Goal: Task Accomplishment & Management: Use online tool/utility

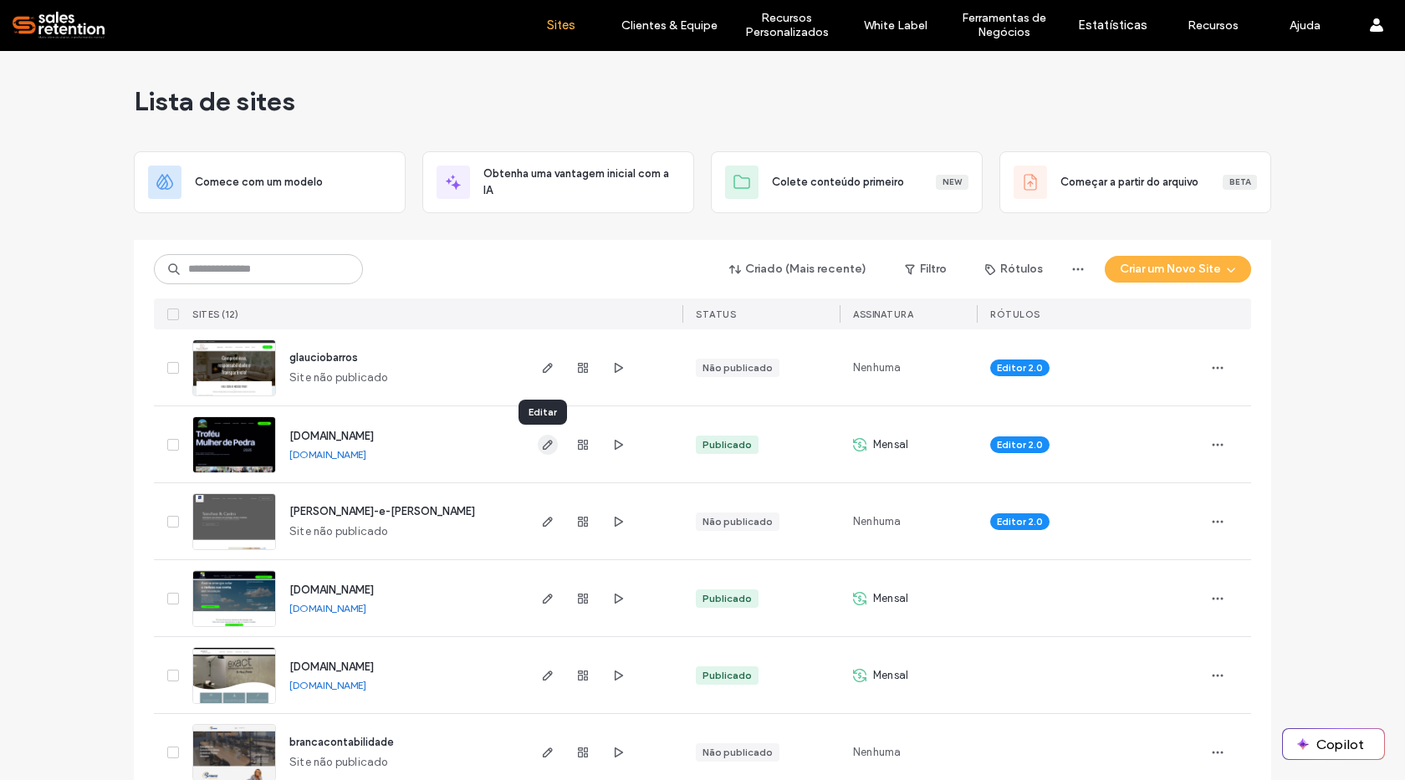
click at [544, 446] on icon "button" at bounding box center [547, 444] width 13 height 13
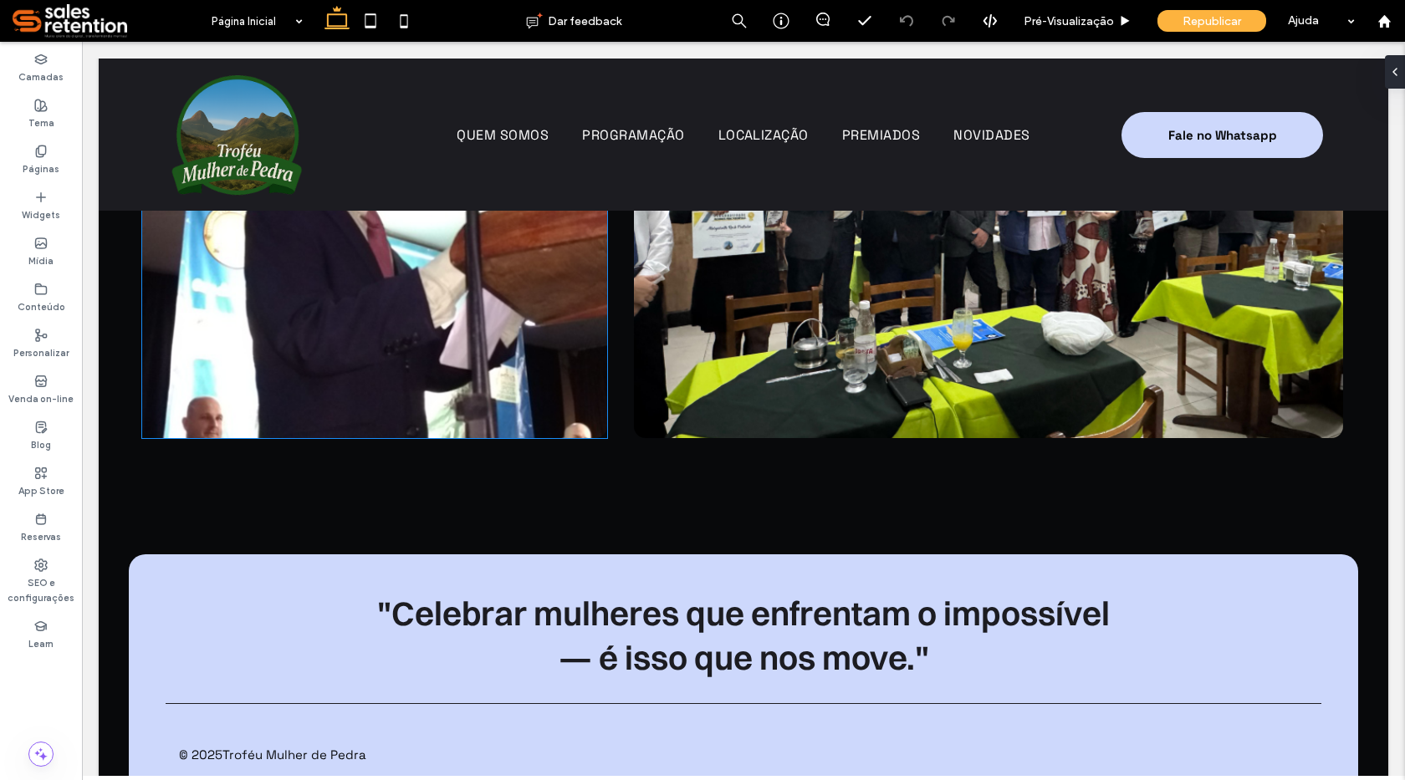
scroll to position [9335, 0]
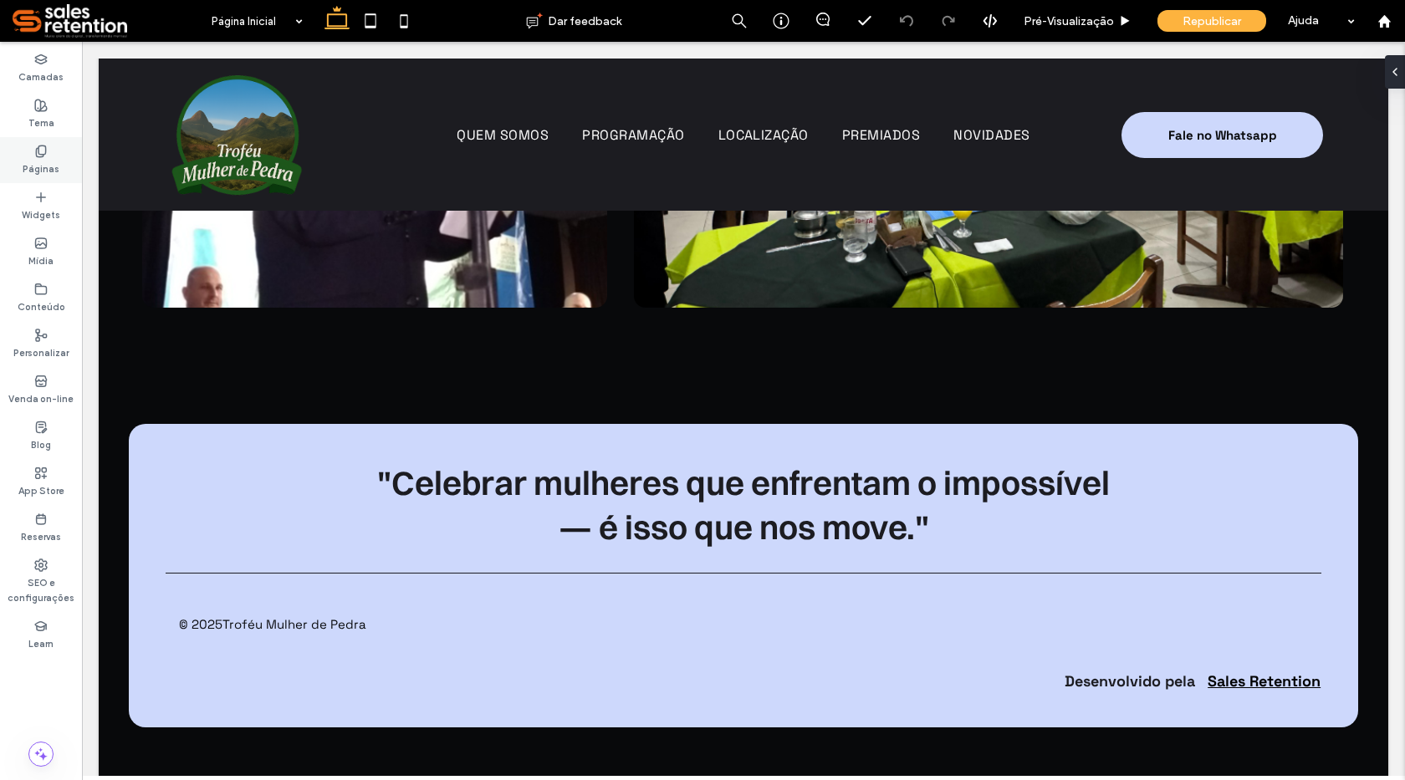
click at [50, 160] on label "Páginas" at bounding box center [41, 167] width 37 height 18
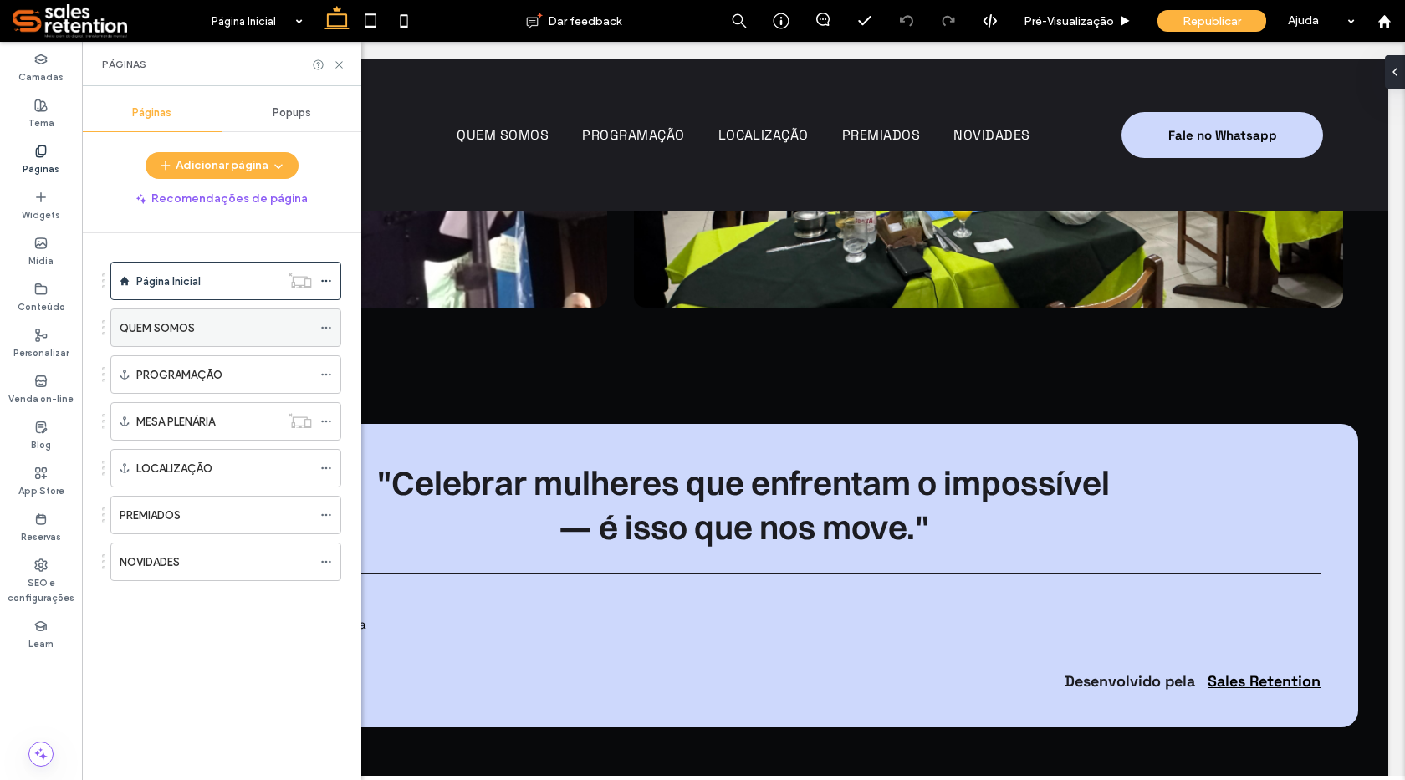
click at [184, 326] on label "QUEM SOMOS" at bounding box center [157, 328] width 75 height 29
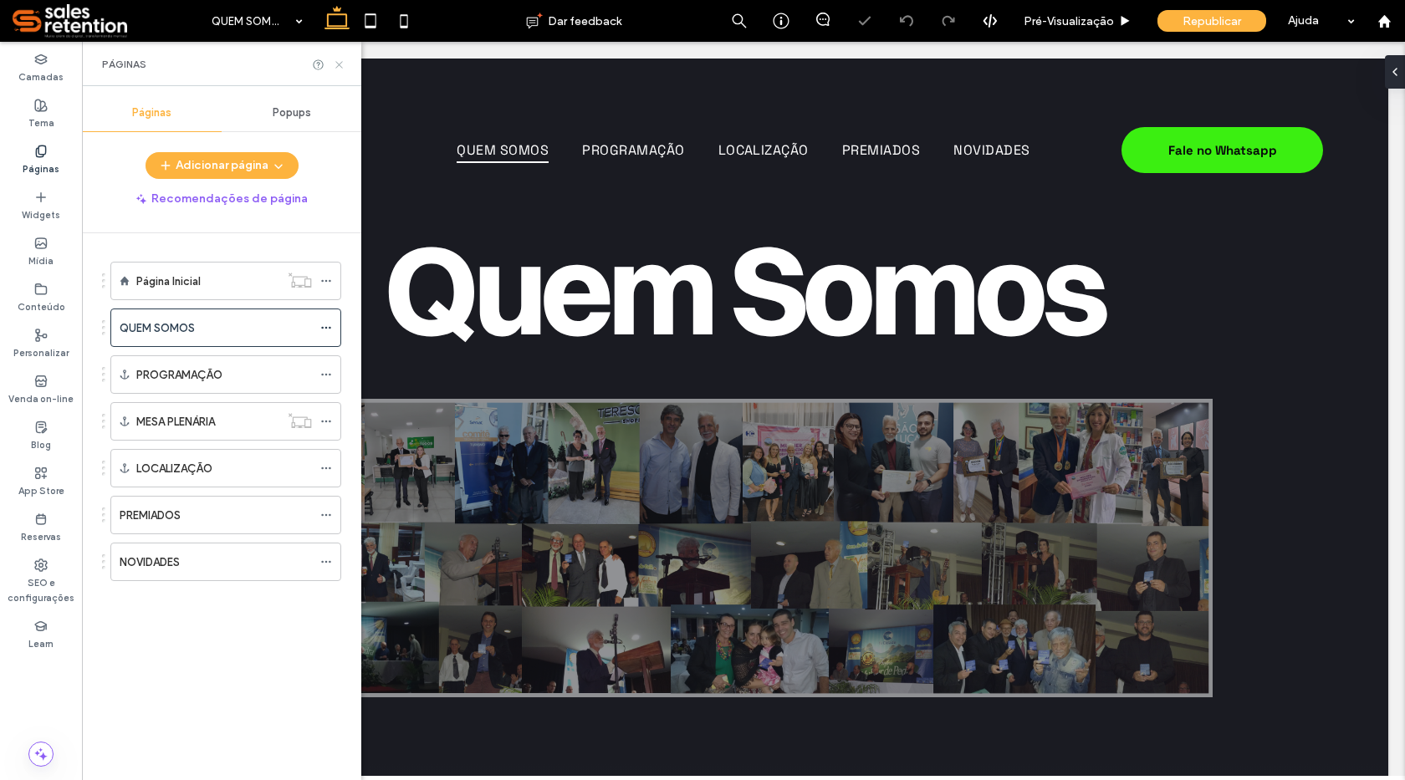
click at [339, 63] on icon at bounding box center [339, 65] width 13 height 13
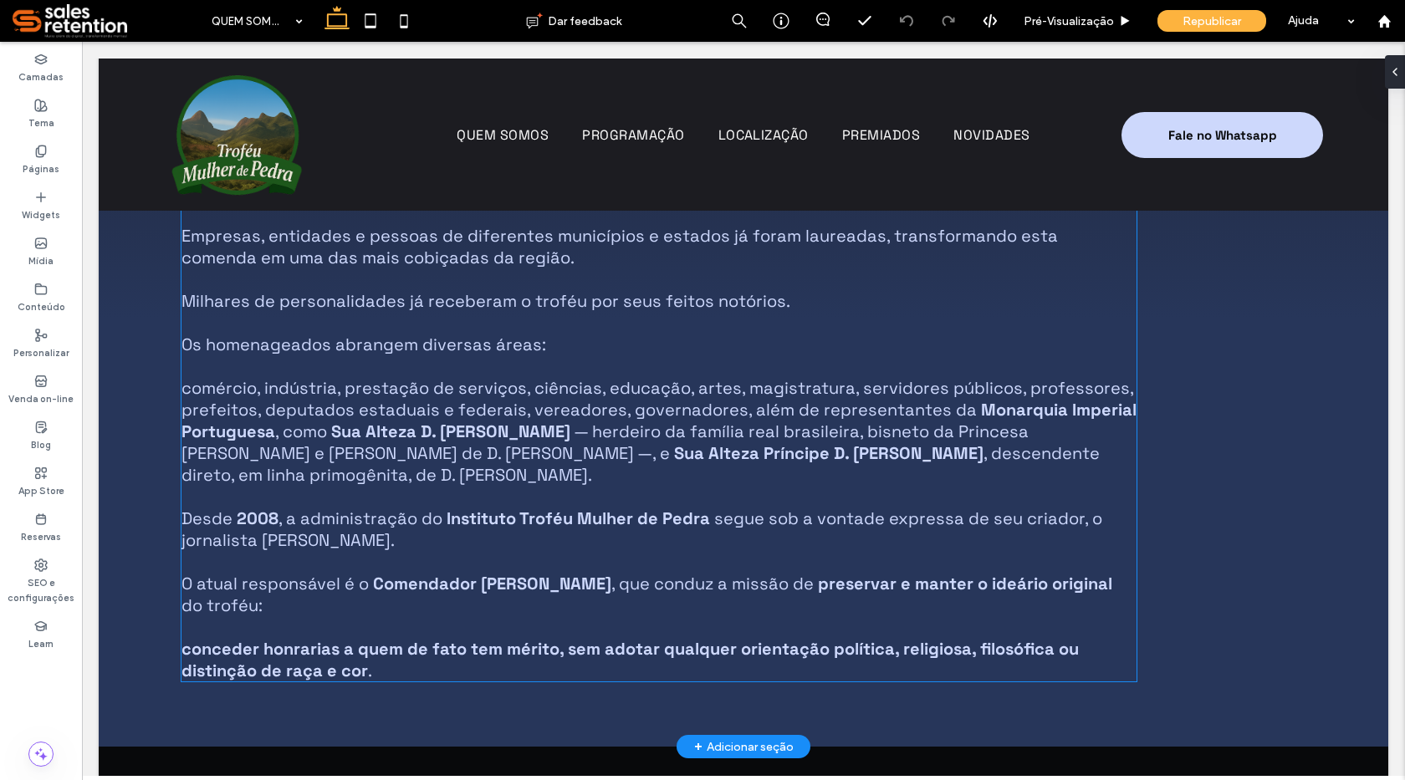
scroll to position [1087, 0]
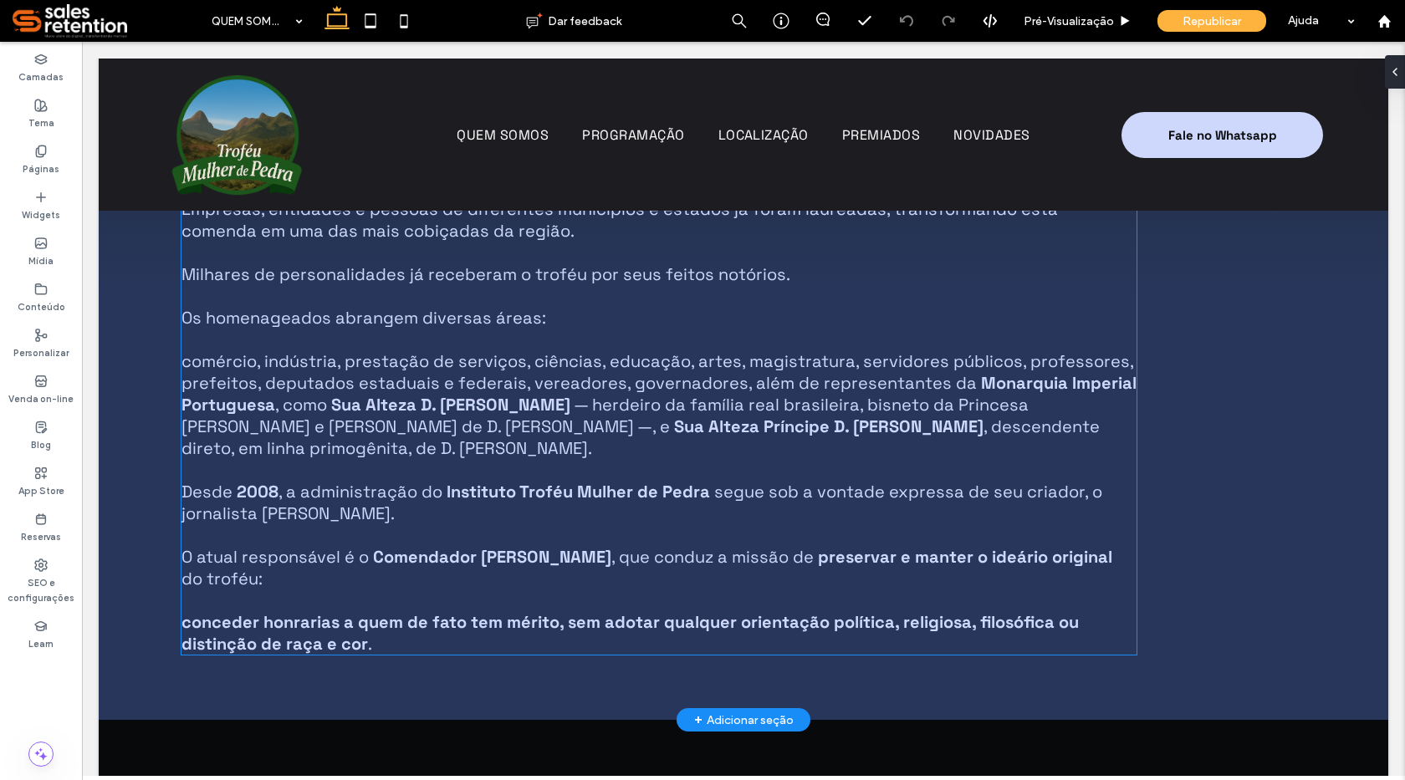
click at [369, 418] on span "— herdeiro da família real brasileira, bisneto da Princesa [PERSON_NAME] e [PER…" at bounding box center [604, 415] width 847 height 43
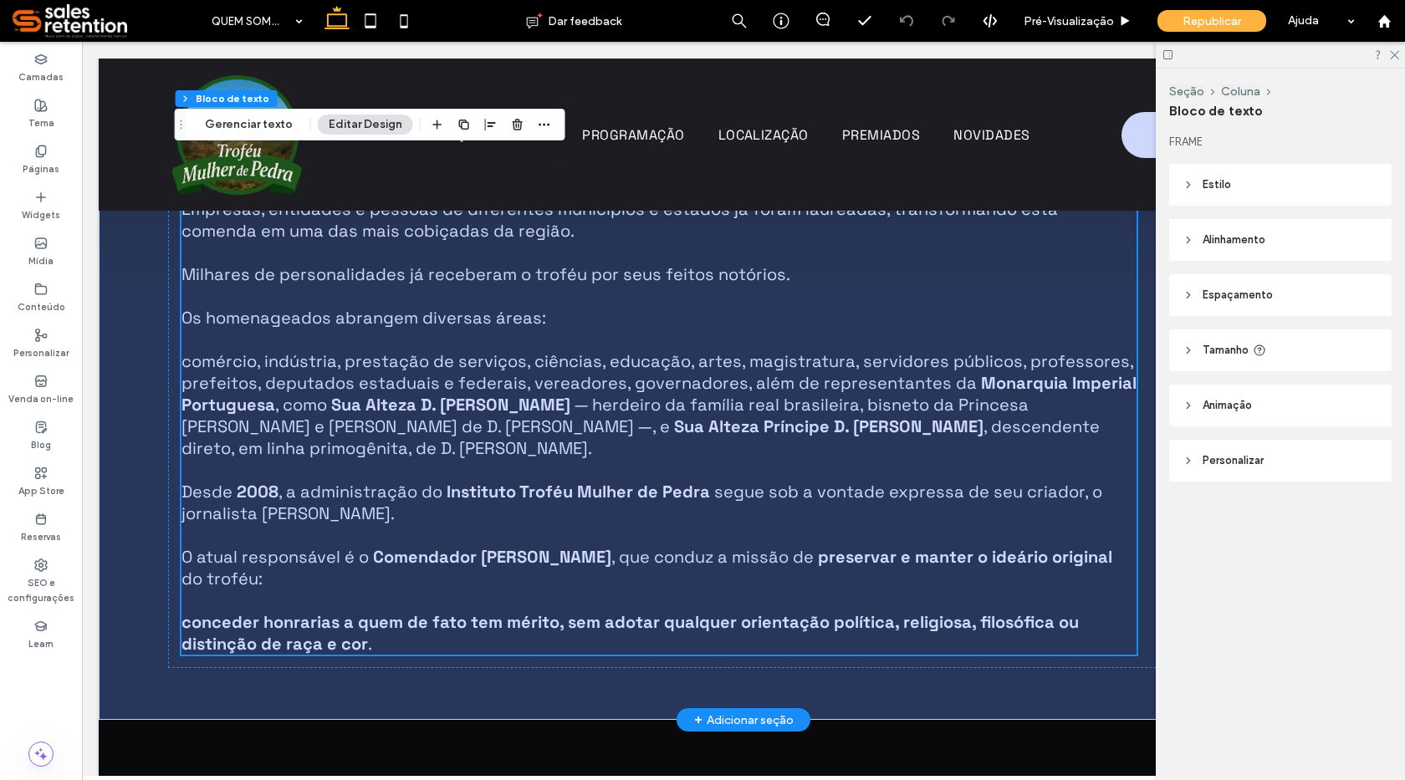
click at [502, 439] on span ", descendente direto, em linha primogênita, de D. [PERSON_NAME]." at bounding box center [640, 437] width 918 height 43
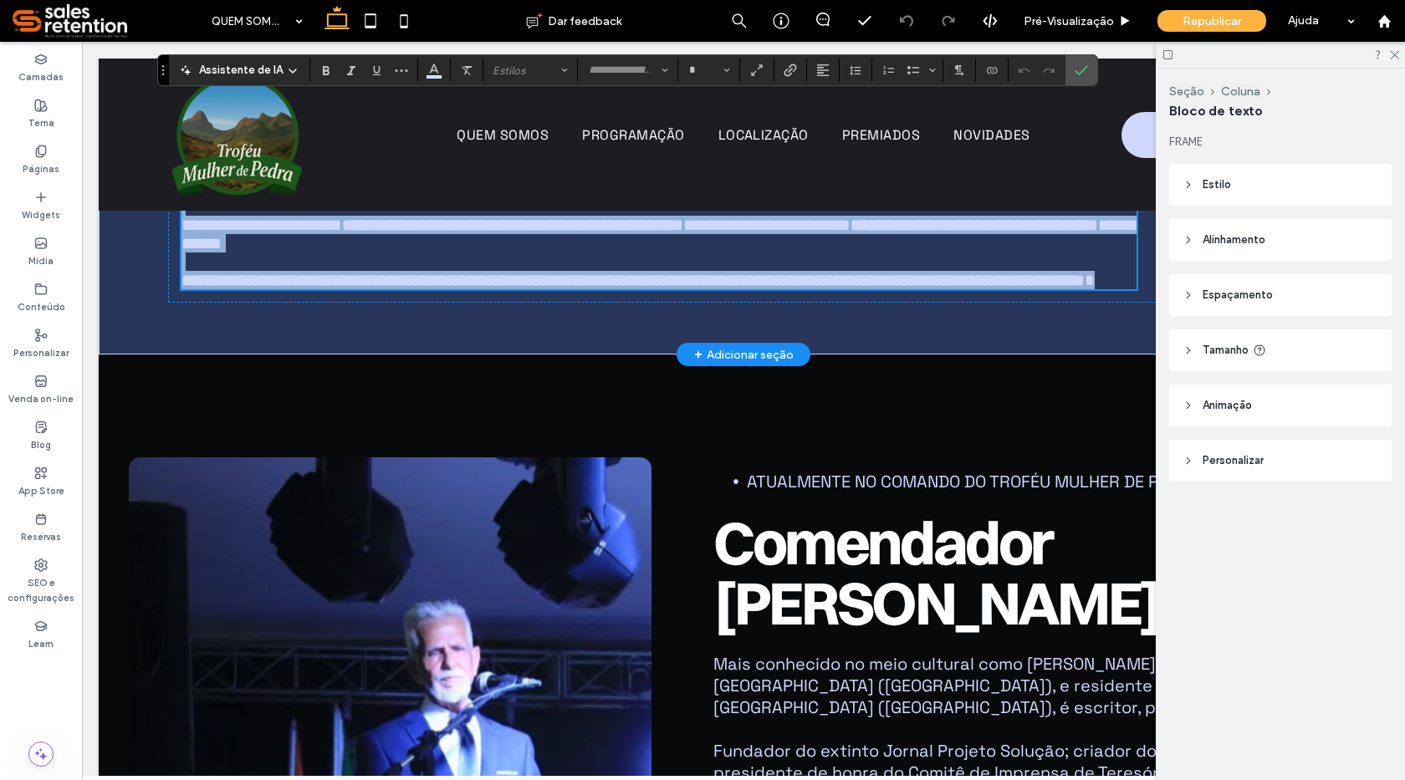
scroll to position [1197, 0]
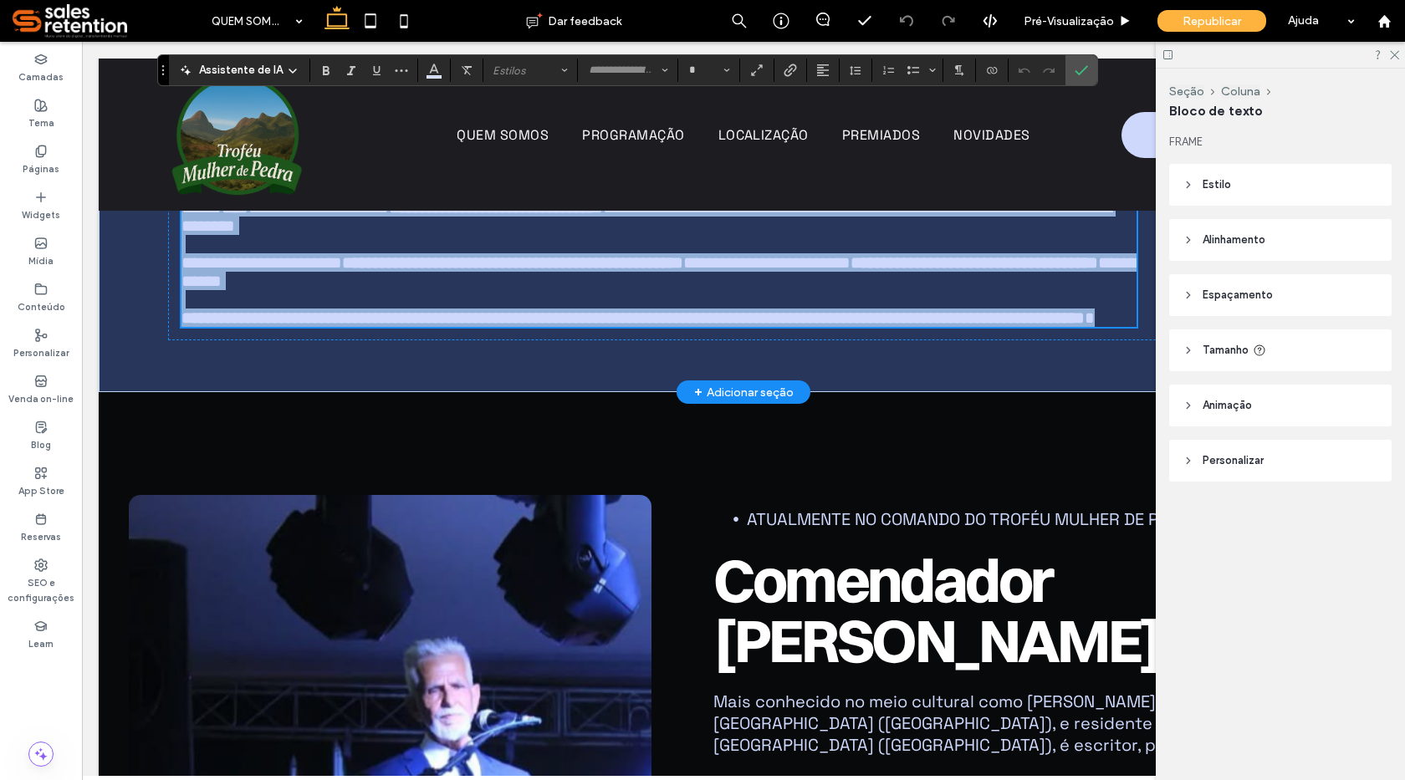
click at [467, 179] on strong "**********" at bounding box center [656, 161] width 950 height 35
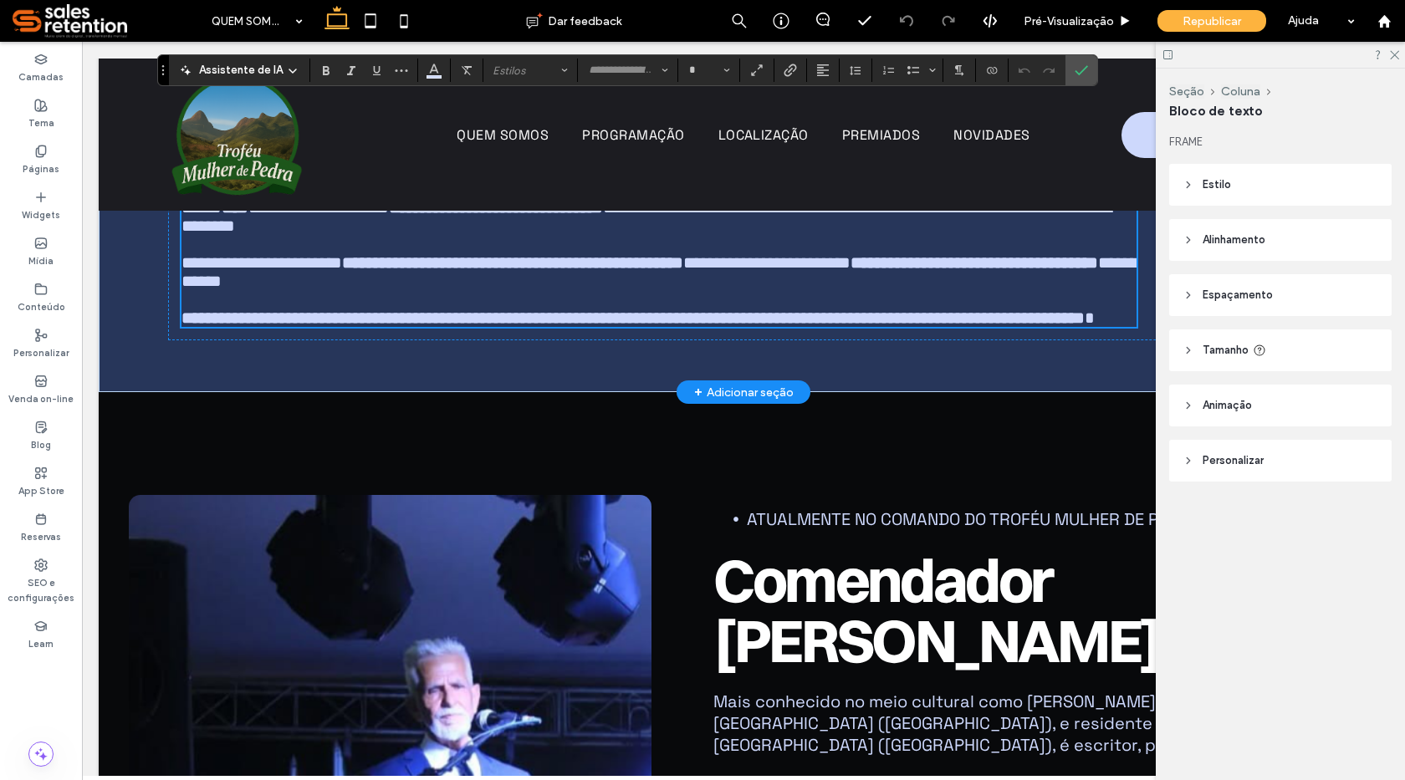
type input "**********"
type input "**"
drag, startPoint x: 447, startPoint y: 314, endPoint x: 995, endPoint y: 318, distance: 548.5
click at [995, 179] on strong "**********" at bounding box center [656, 161] width 950 height 35
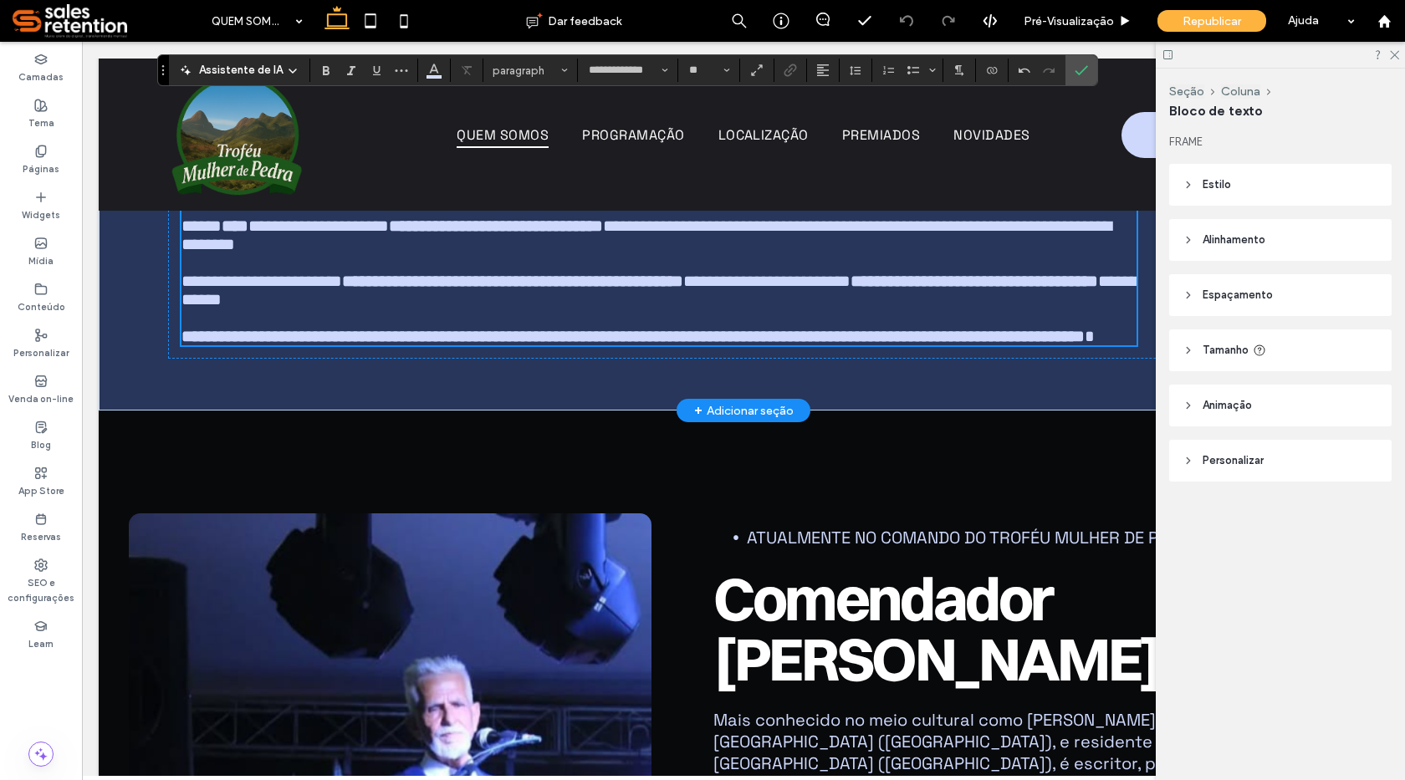
click at [489, 179] on strong "**********" at bounding box center [656, 161] width 950 height 35
click at [669, 197] on span "**********" at bounding box center [649, 179] width 937 height 35
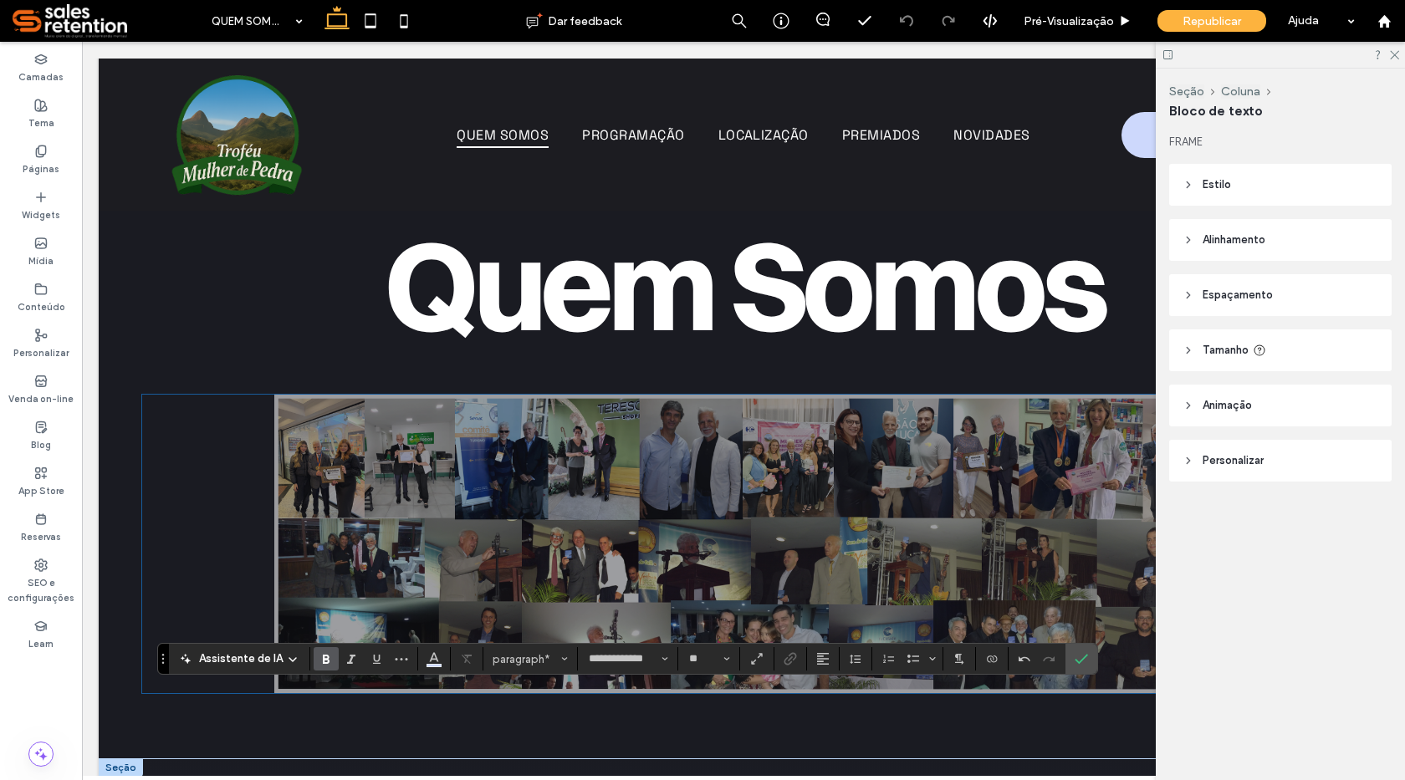
scroll to position [0, 0]
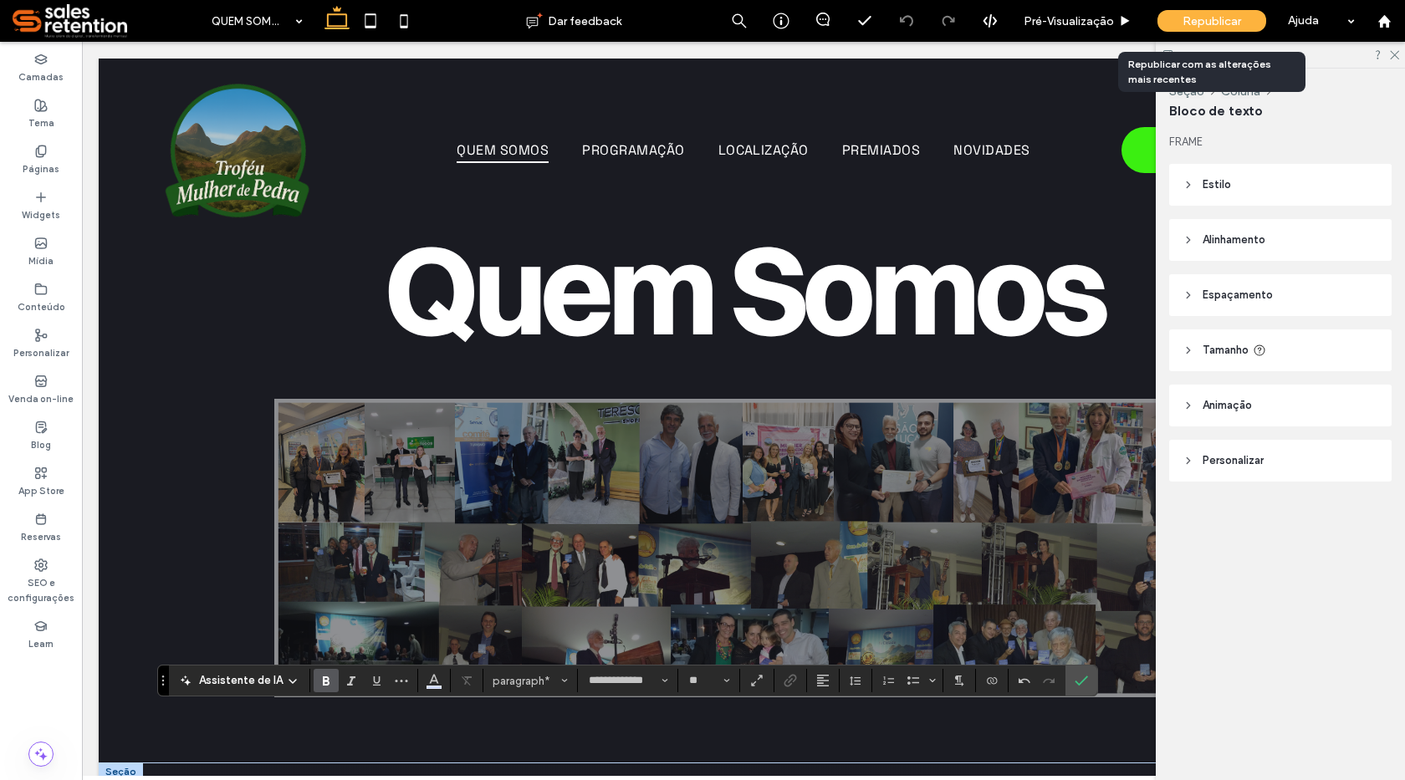
click at [1202, 19] on span "Republicar" at bounding box center [1211, 21] width 59 height 14
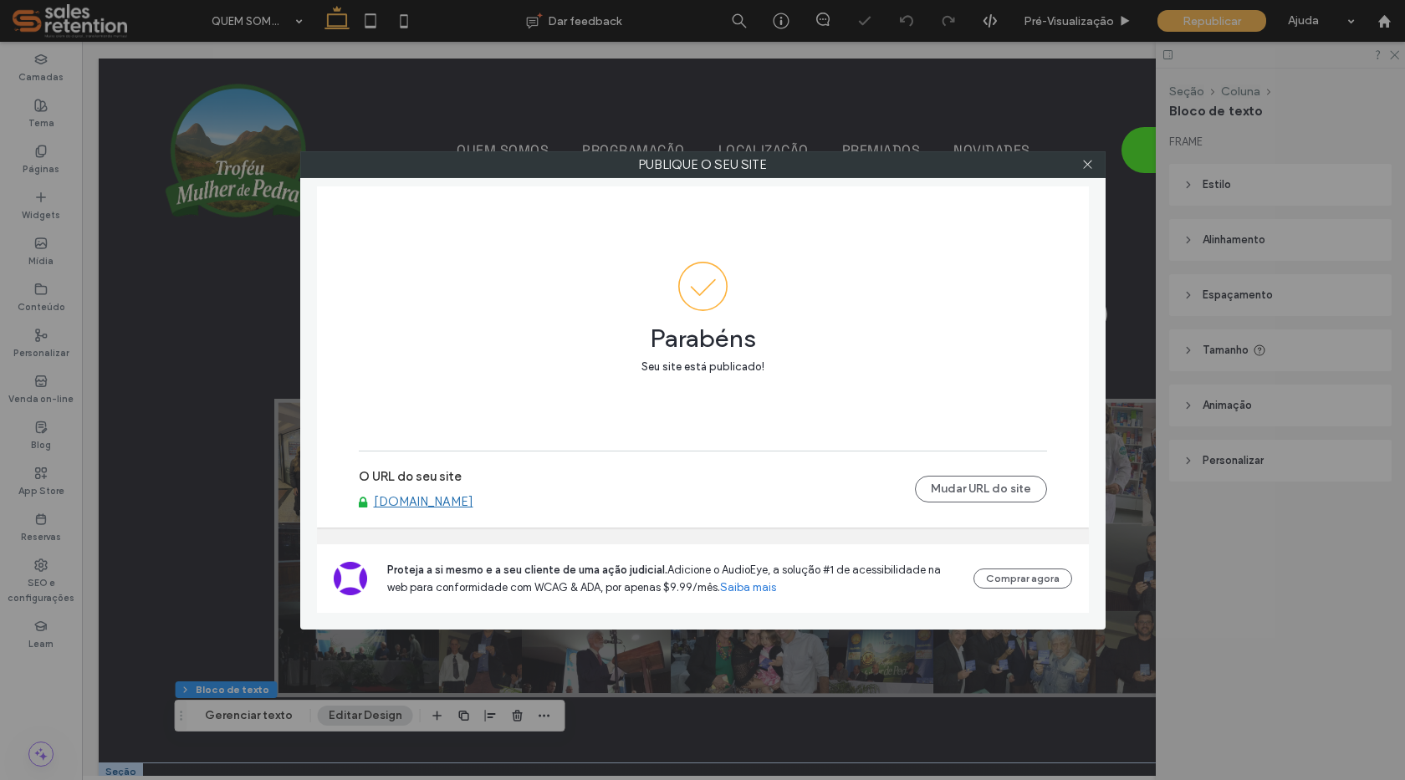
click at [1395, 54] on div "Publique o seu site Parabéns Seu site está publicado! O URL do seu site [DOMAIN…" at bounding box center [702, 390] width 1405 height 780
click at [1090, 166] on icon at bounding box center [1087, 164] width 13 height 13
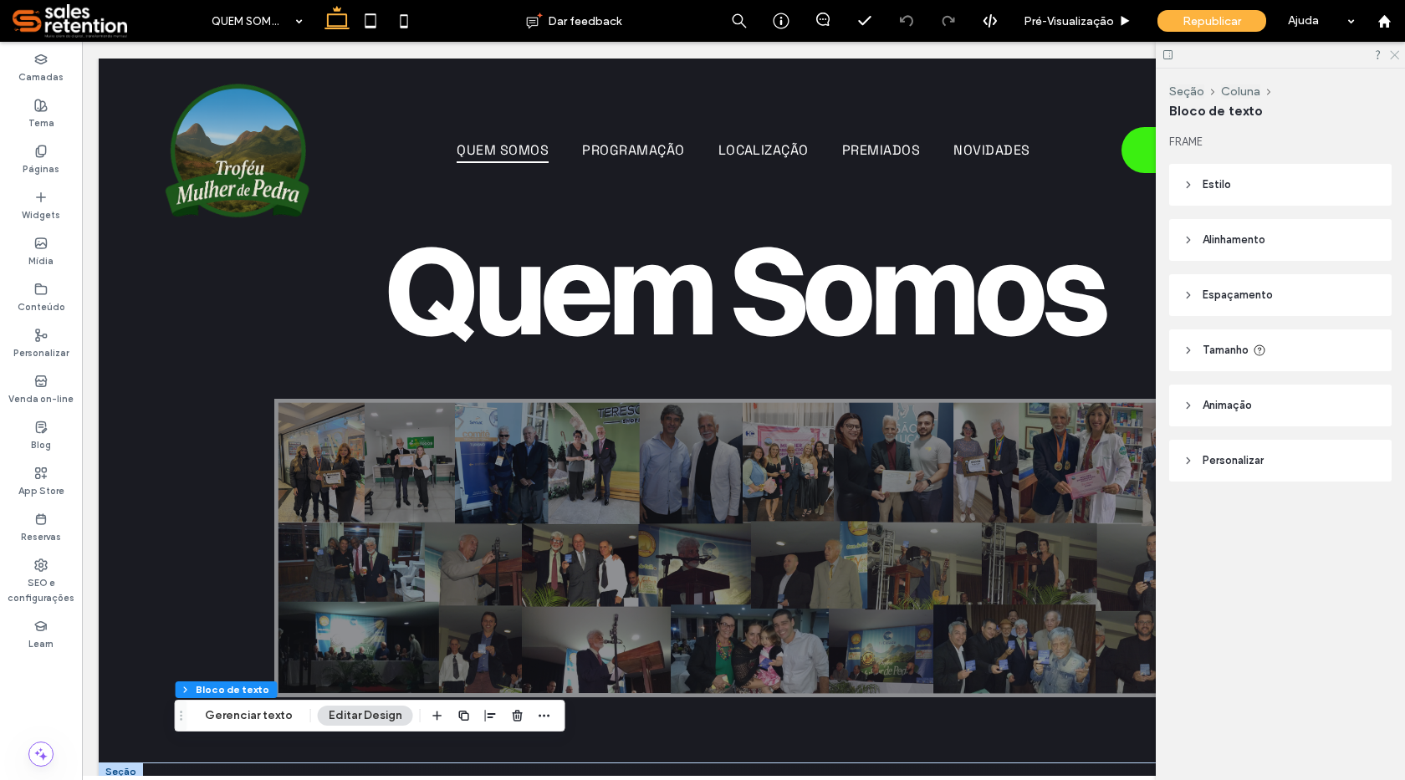
click at [1394, 56] on use at bounding box center [1394, 55] width 9 height 9
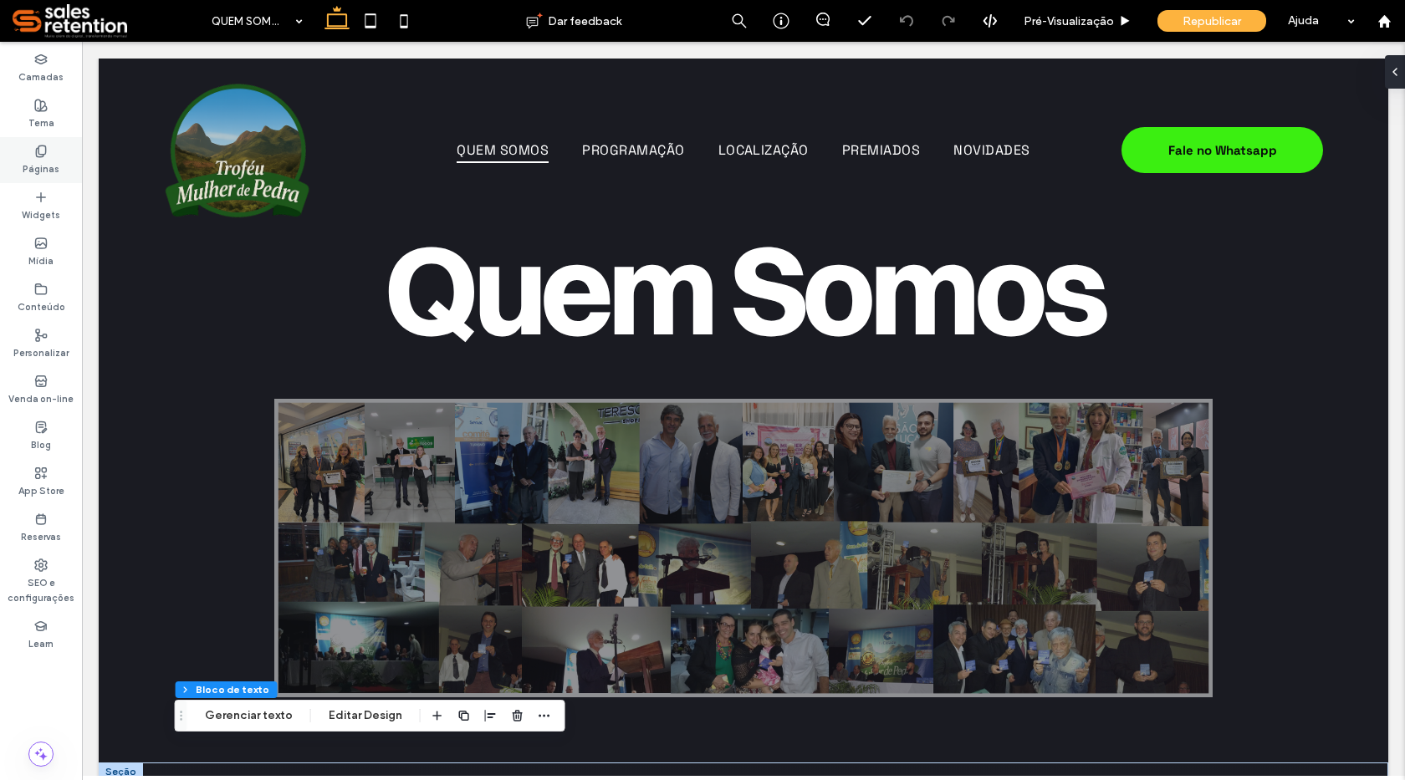
click at [36, 163] on label "Páginas" at bounding box center [41, 167] width 37 height 18
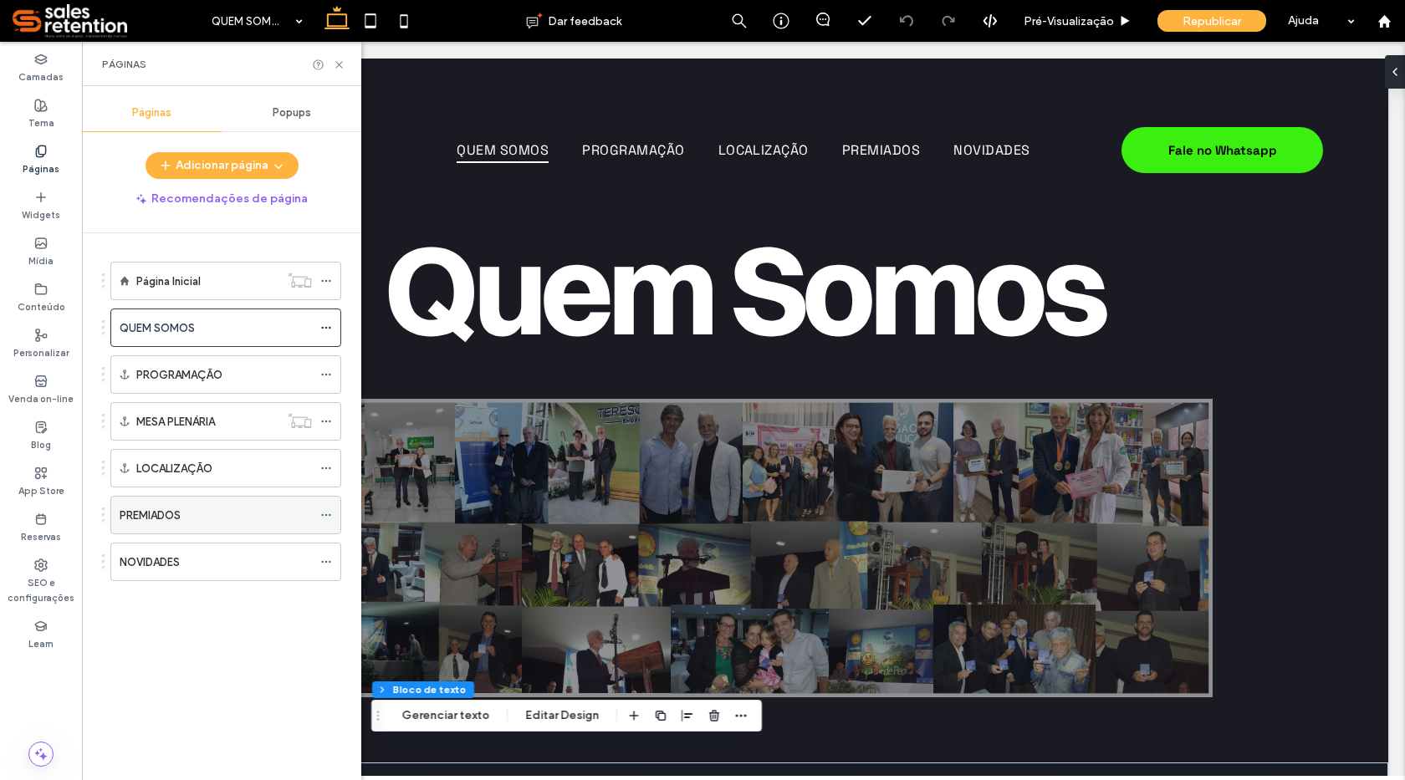
click at [177, 513] on label "PREMIADOS" at bounding box center [150, 515] width 61 height 29
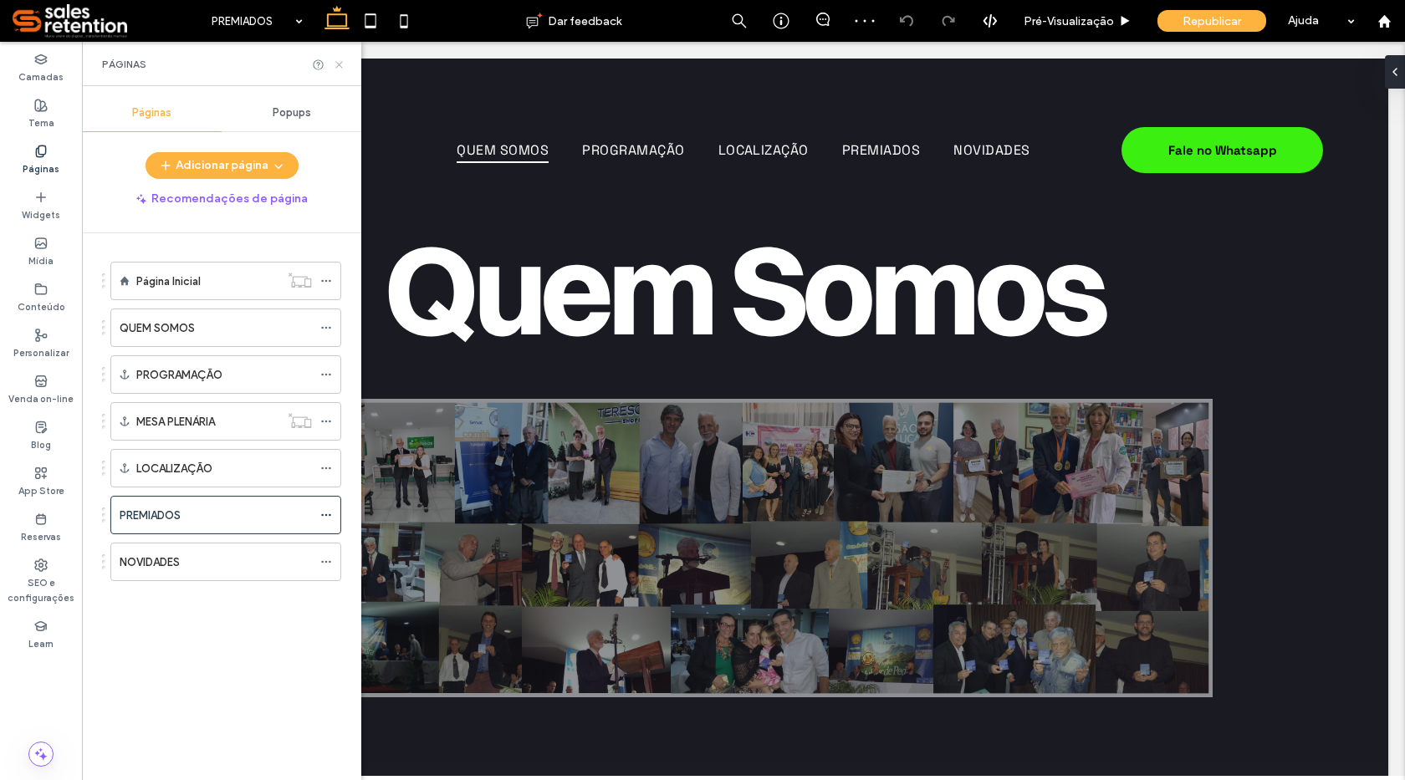
click at [339, 62] on icon at bounding box center [339, 65] width 13 height 13
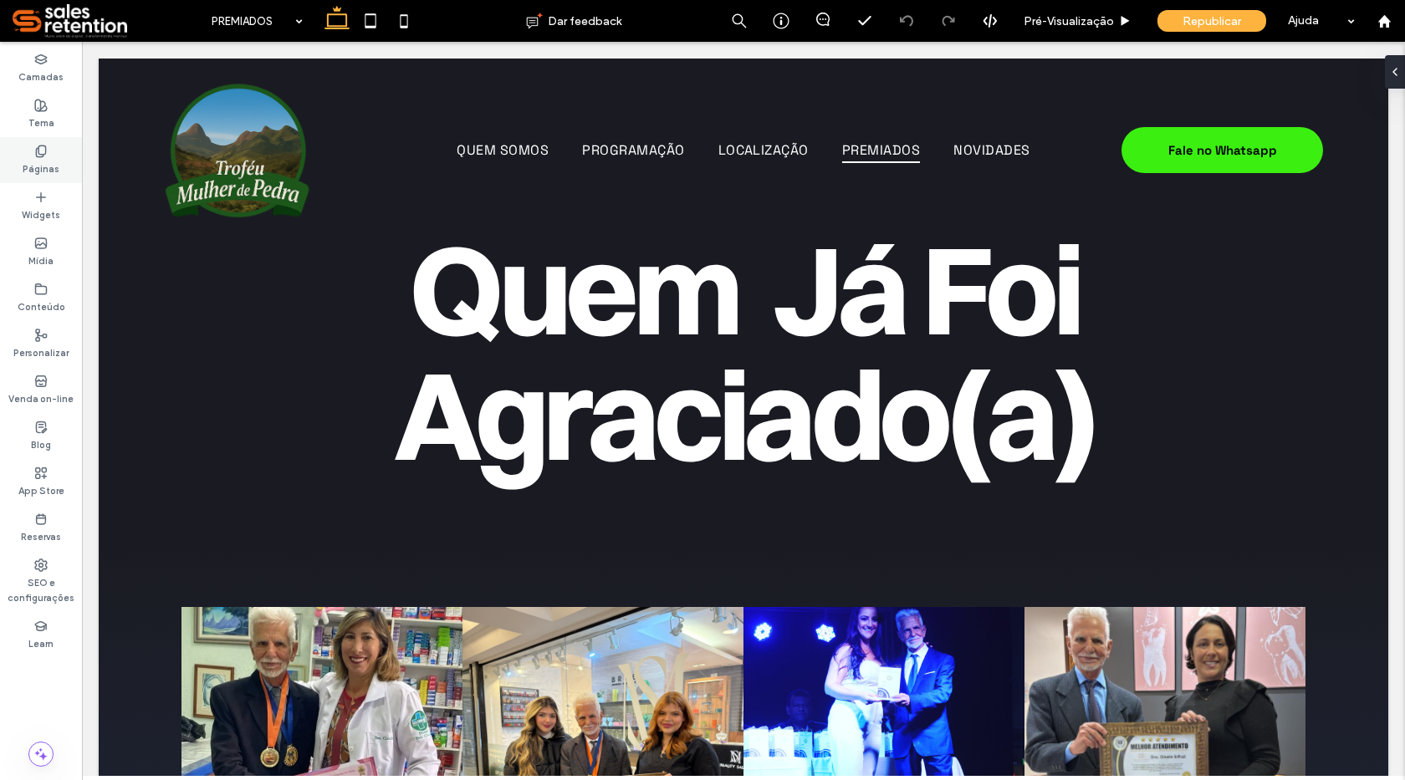
click at [49, 159] on label "Páginas" at bounding box center [41, 167] width 37 height 18
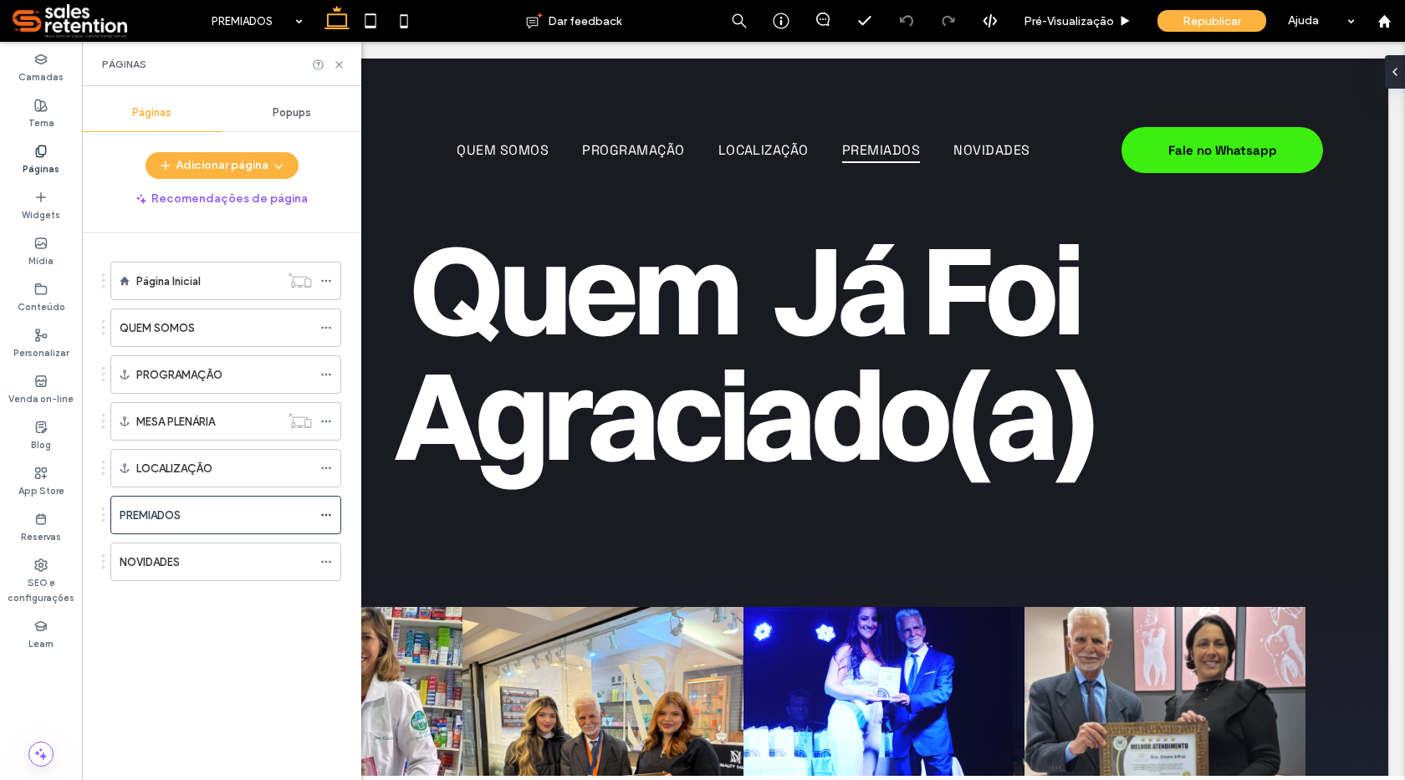
click at [173, 565] on label "NOVIDADES" at bounding box center [150, 562] width 60 height 29
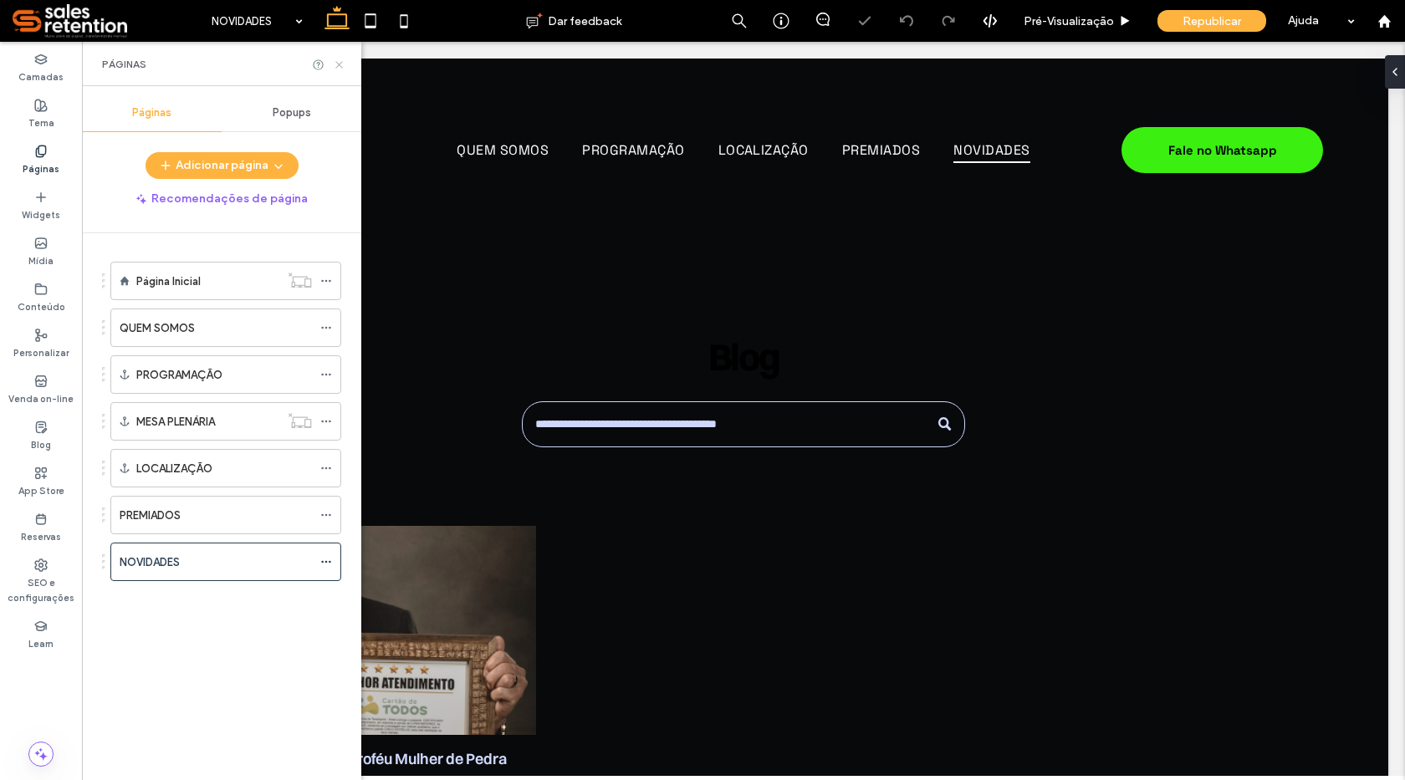
click at [335, 68] on icon at bounding box center [339, 65] width 13 height 13
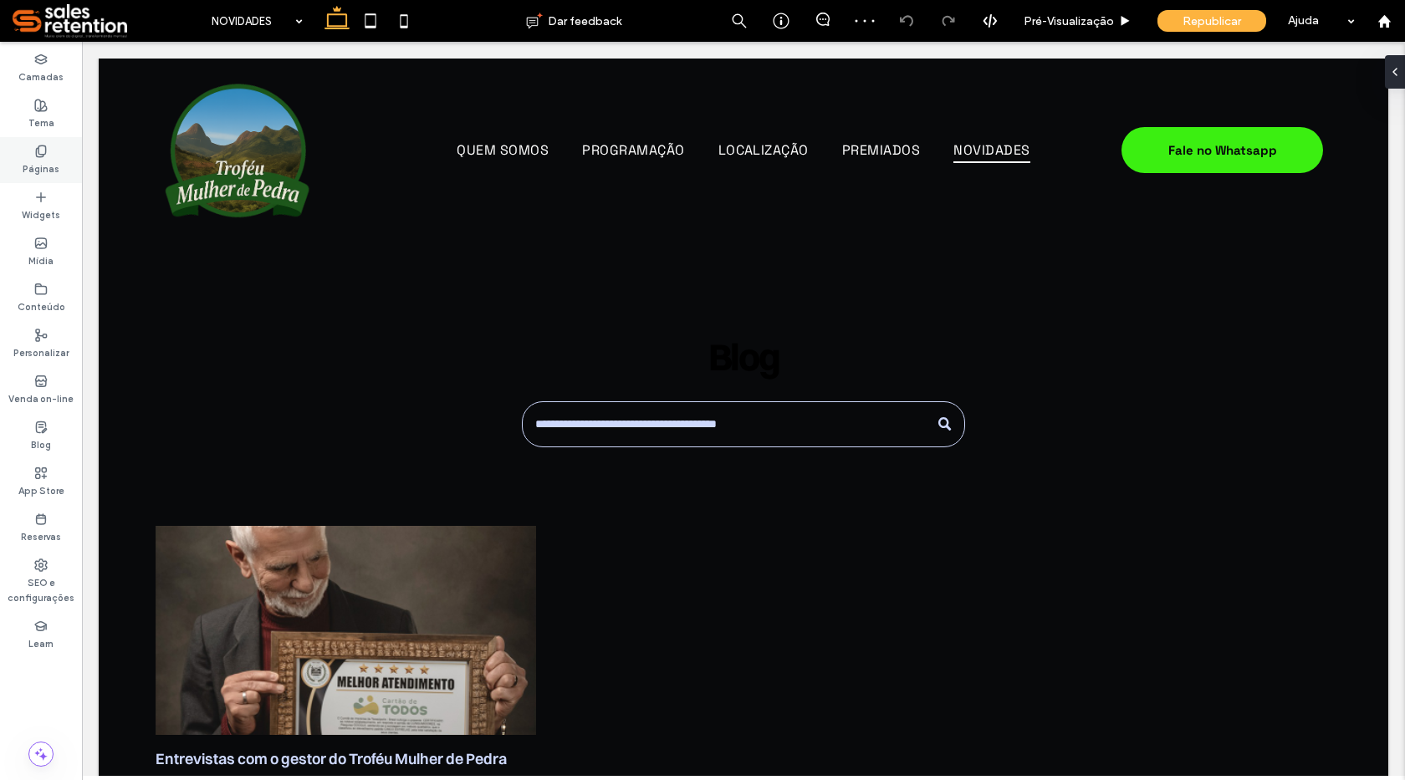
click at [35, 158] on label "Páginas" at bounding box center [41, 167] width 37 height 18
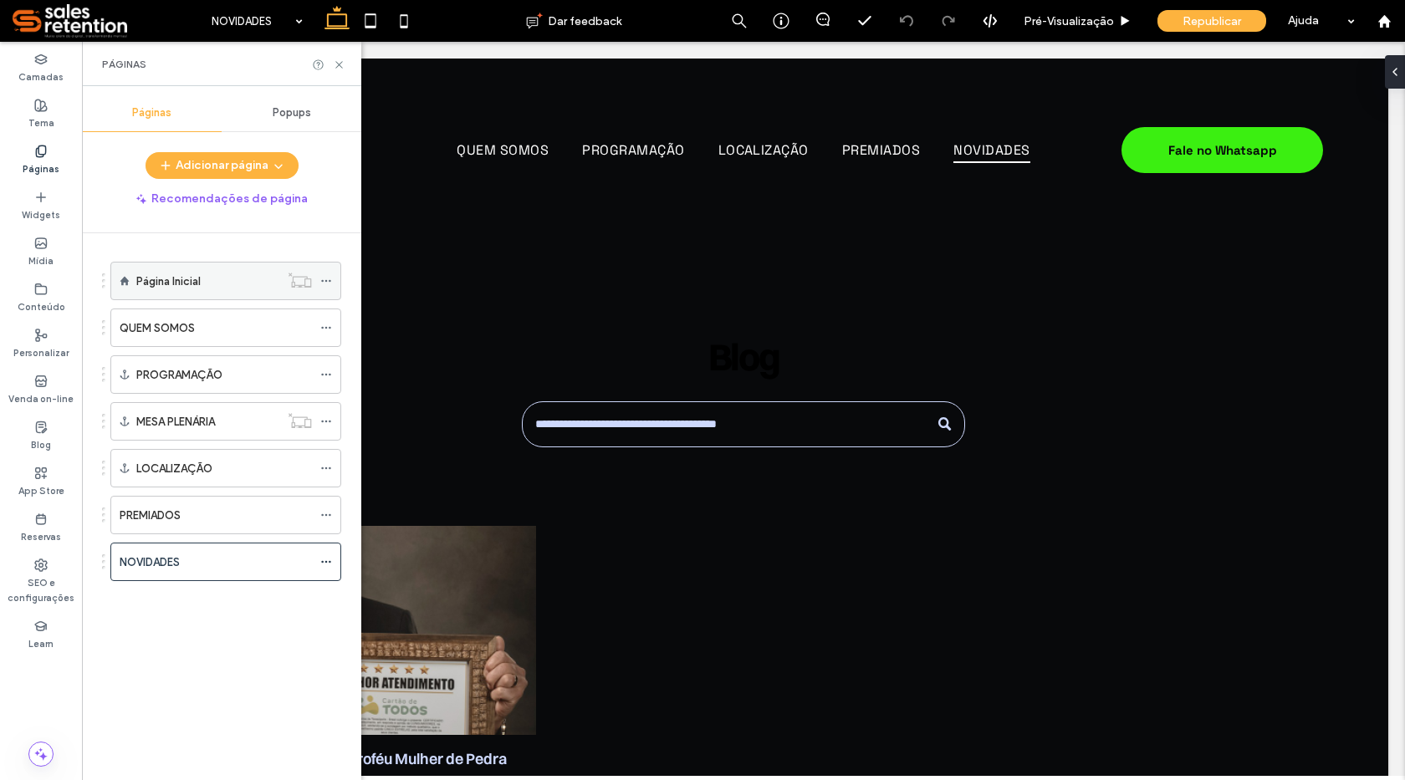
click at [152, 276] on label "Página Inicial" at bounding box center [168, 281] width 64 height 29
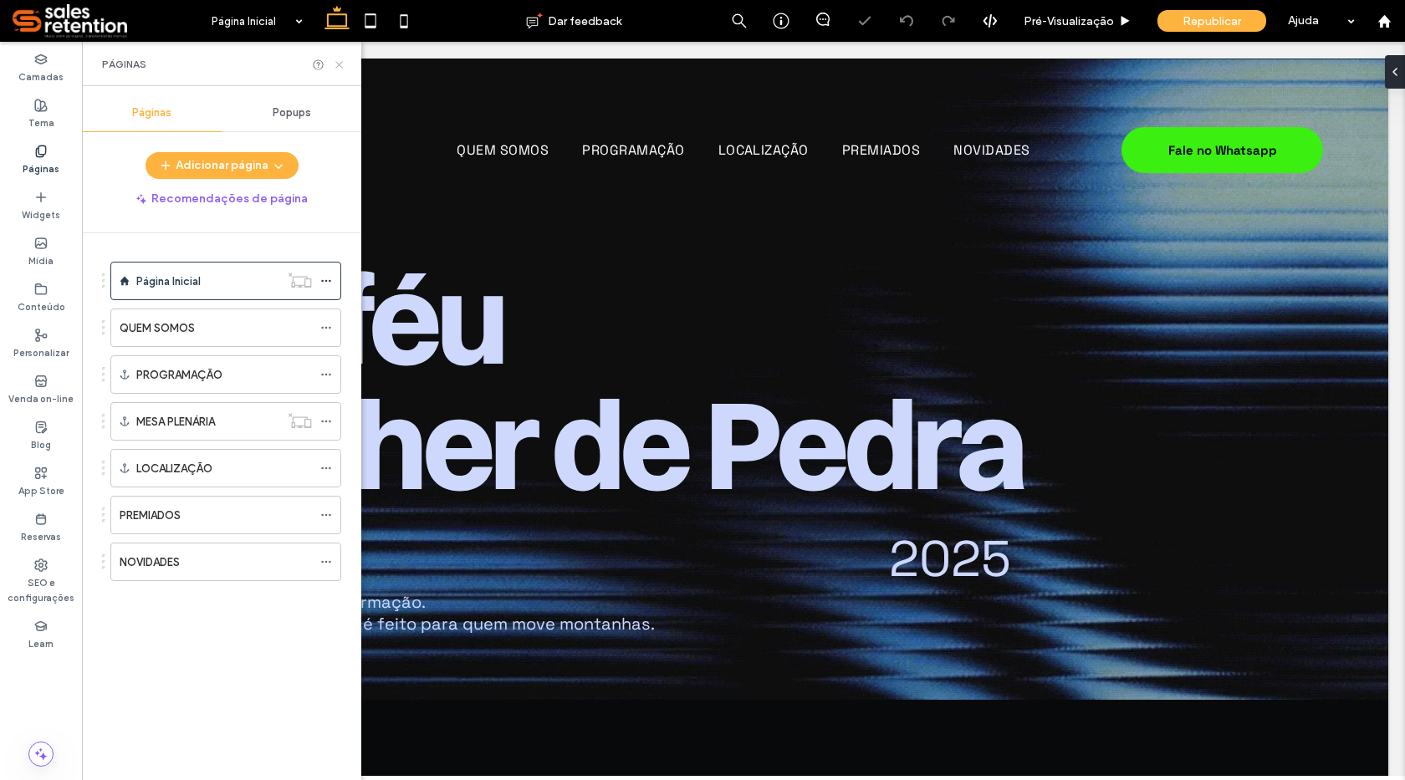
click at [339, 64] on use at bounding box center [338, 64] width 7 height 7
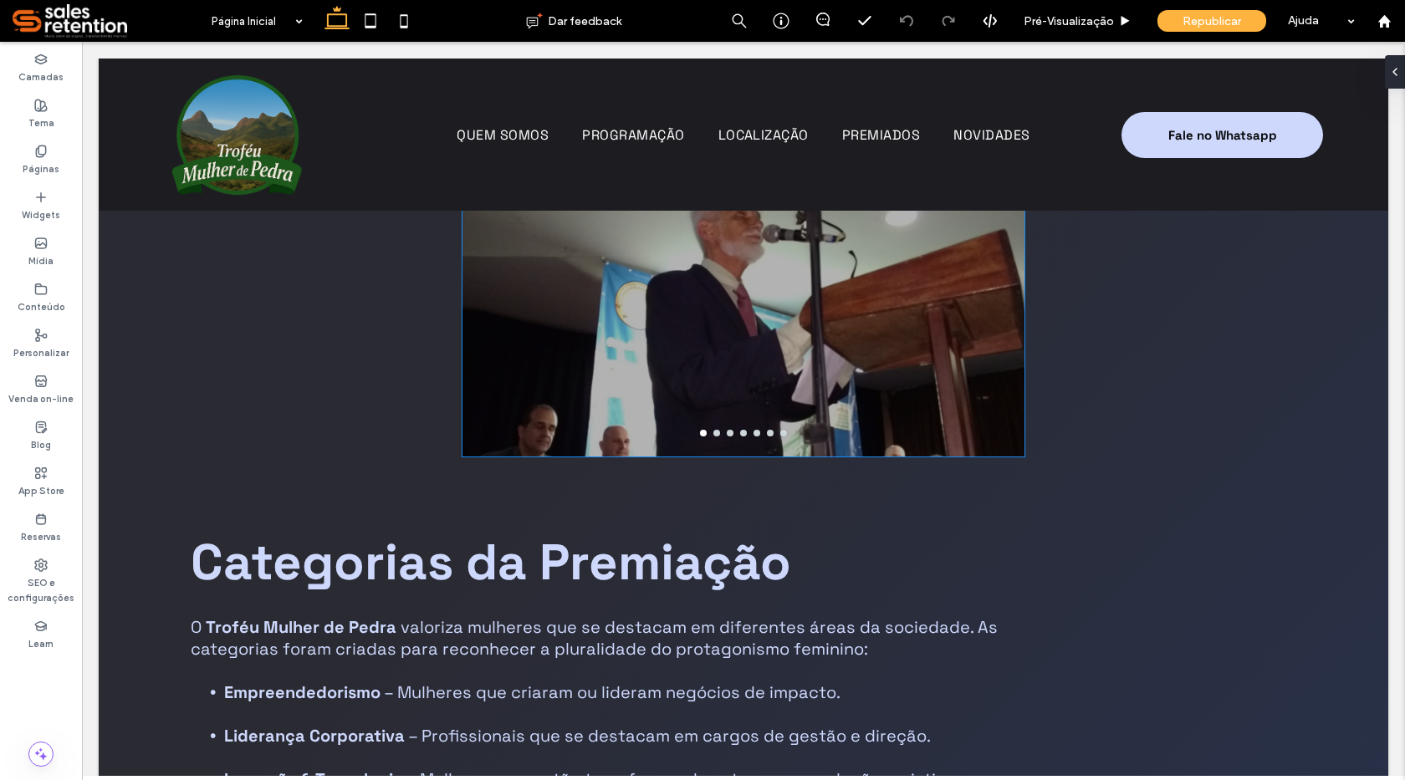
scroll to position [2341, 0]
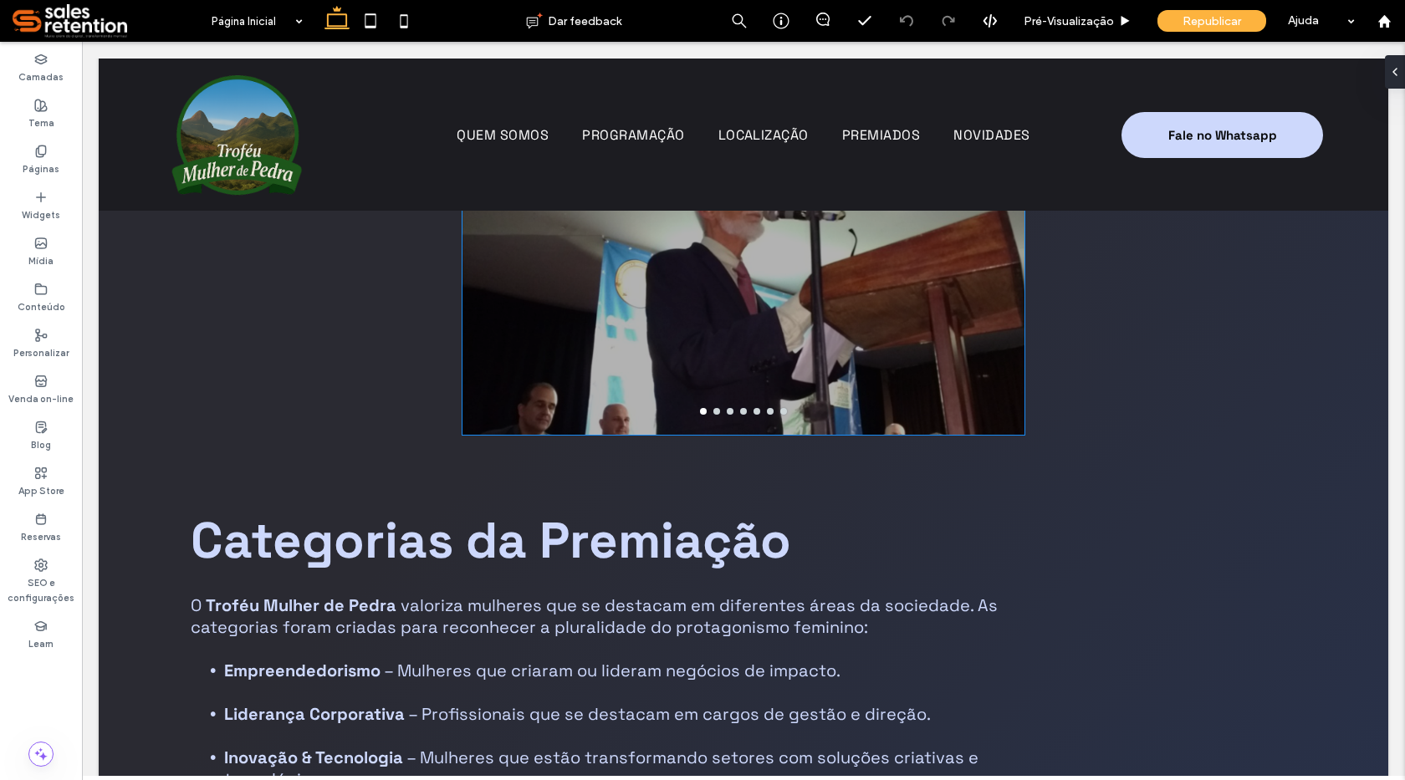
click at [715, 423] on div at bounding box center [742, 246] width 561 height 375
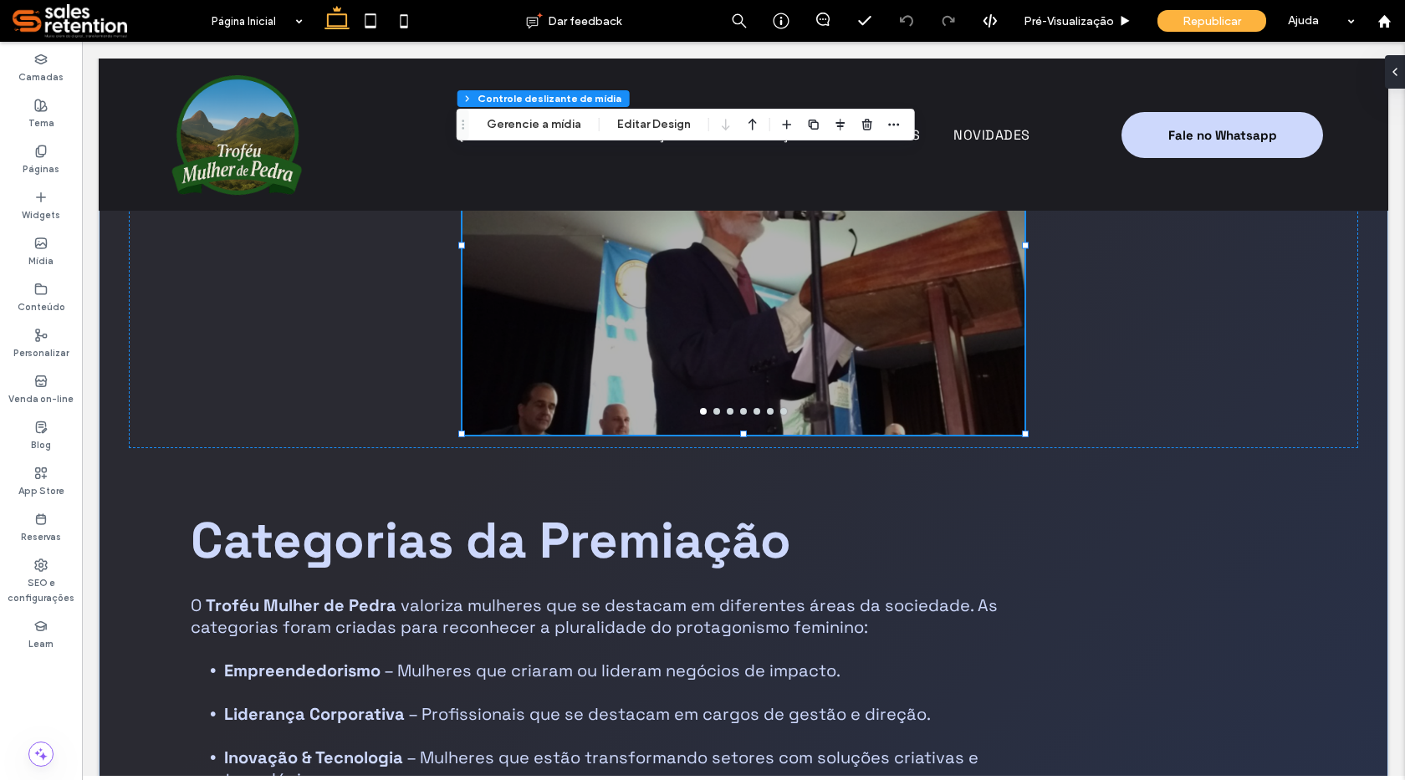
click at [713, 413] on button "go to slide 2" at bounding box center [716, 411] width 7 height 7
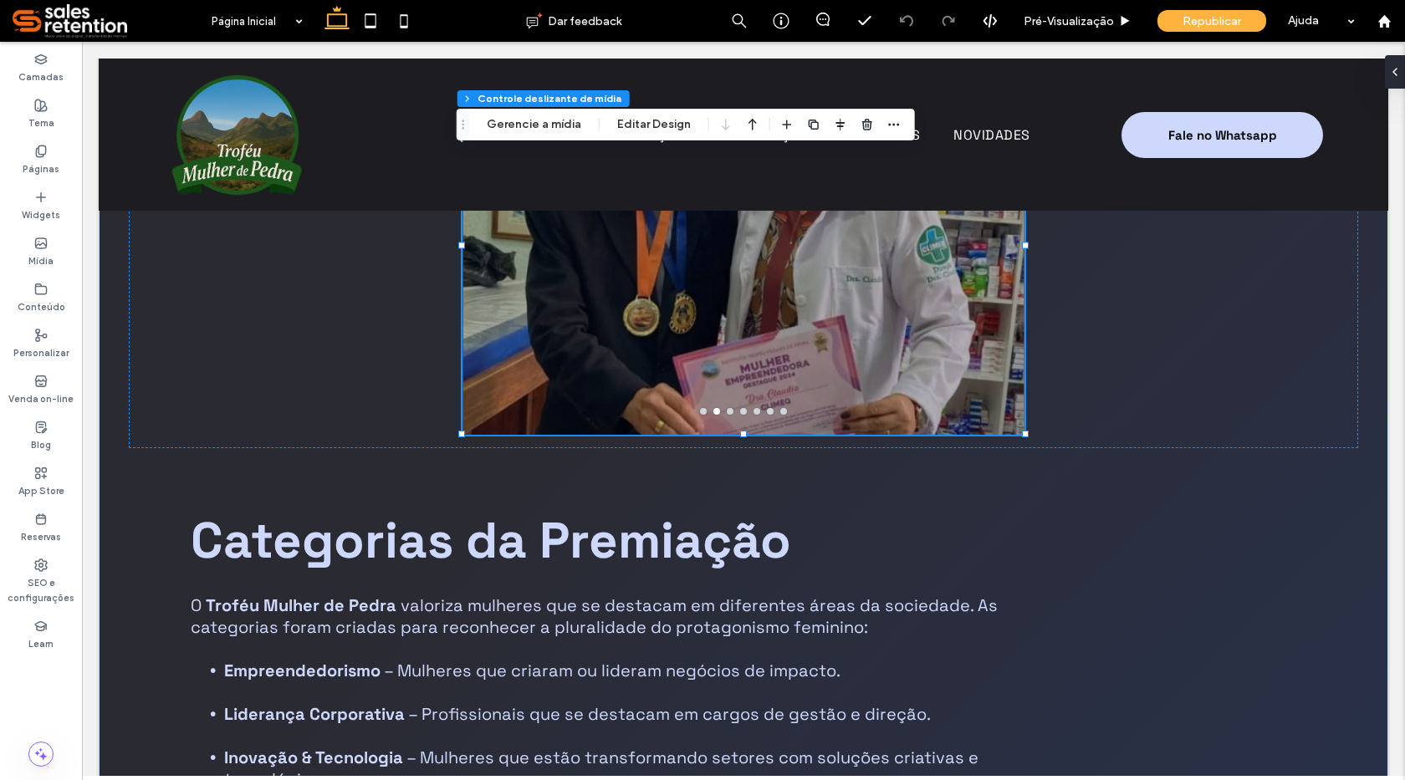
click at [720, 380] on div at bounding box center [742, 246] width 561 height 375
click at [513, 121] on button "Gerencie a mídia" at bounding box center [534, 125] width 116 height 20
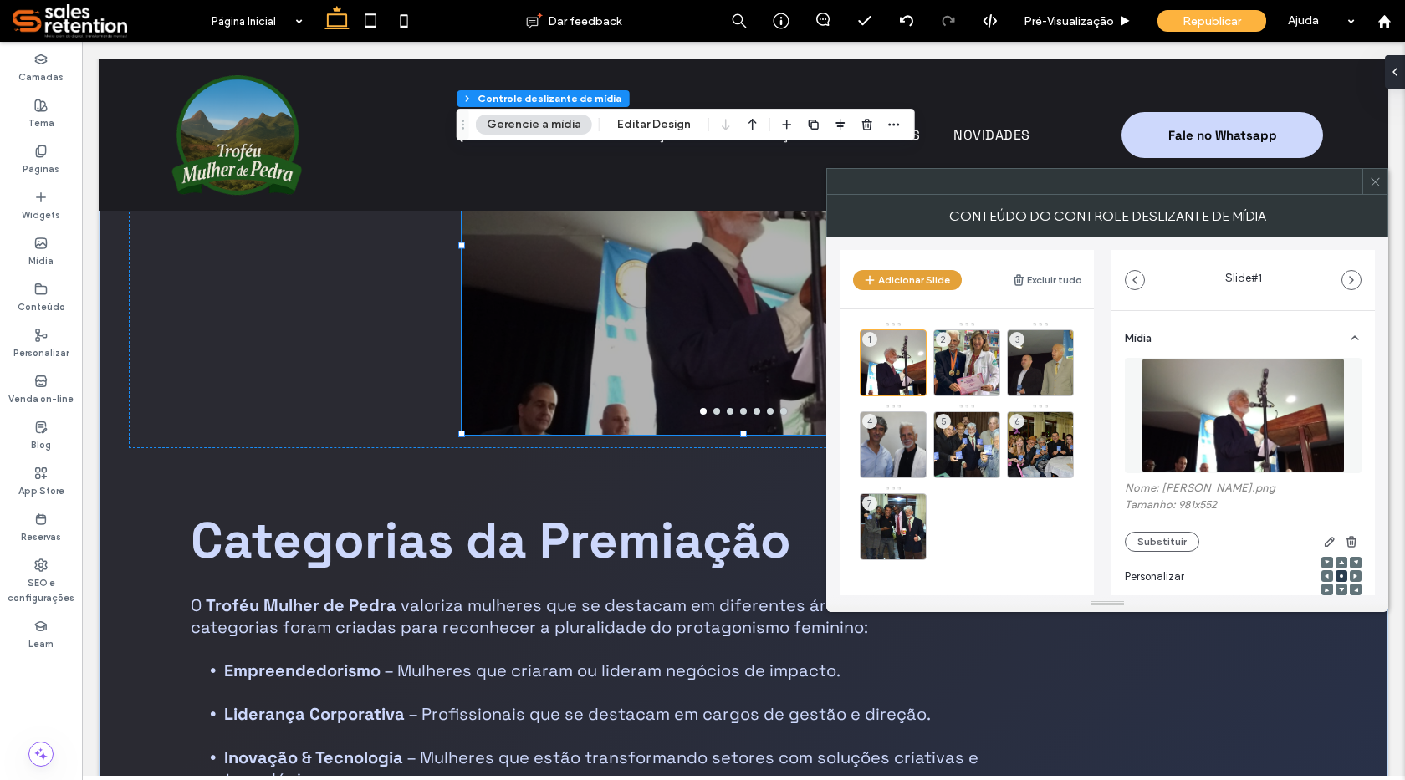
click at [939, 278] on button "Adicionar Slide" at bounding box center [907, 280] width 109 height 20
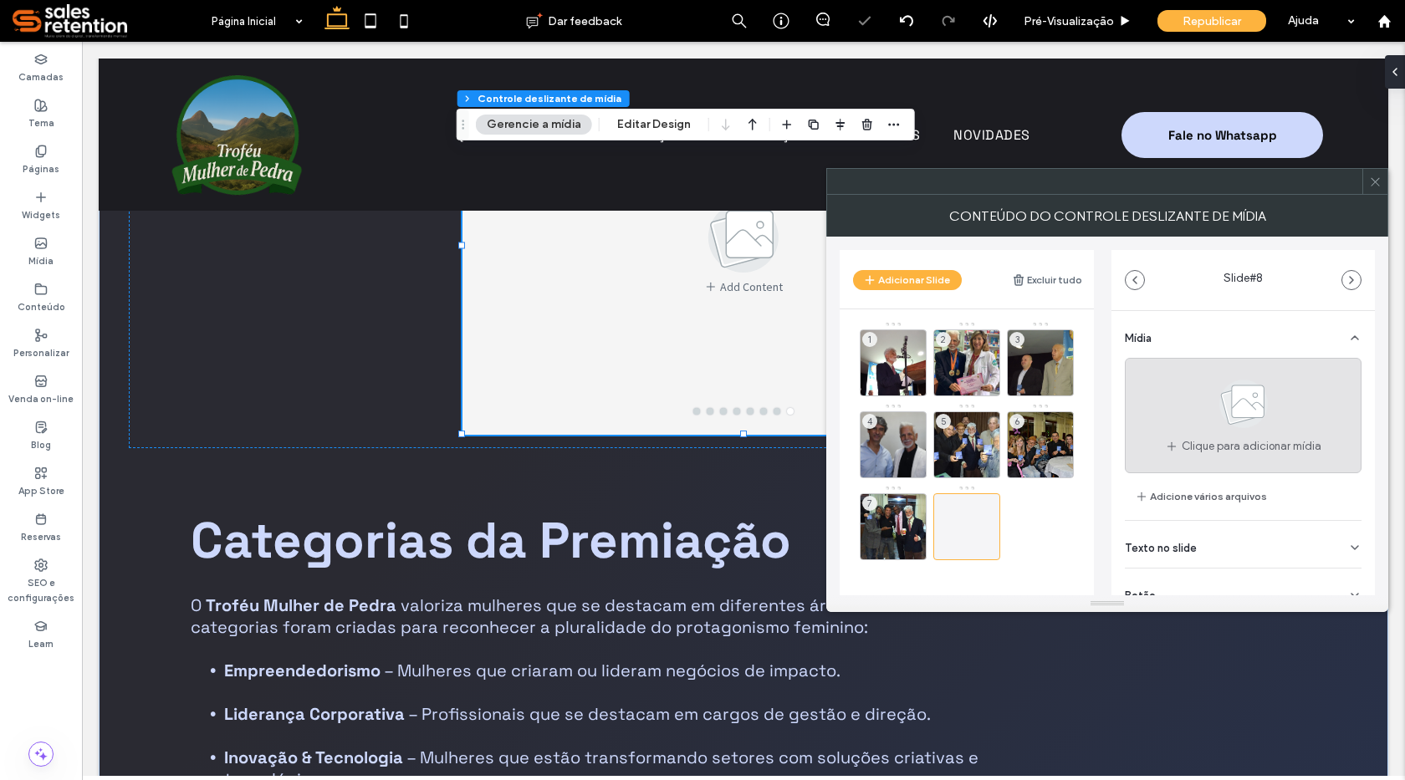
click at [1222, 403] on use at bounding box center [1243, 404] width 48 height 48
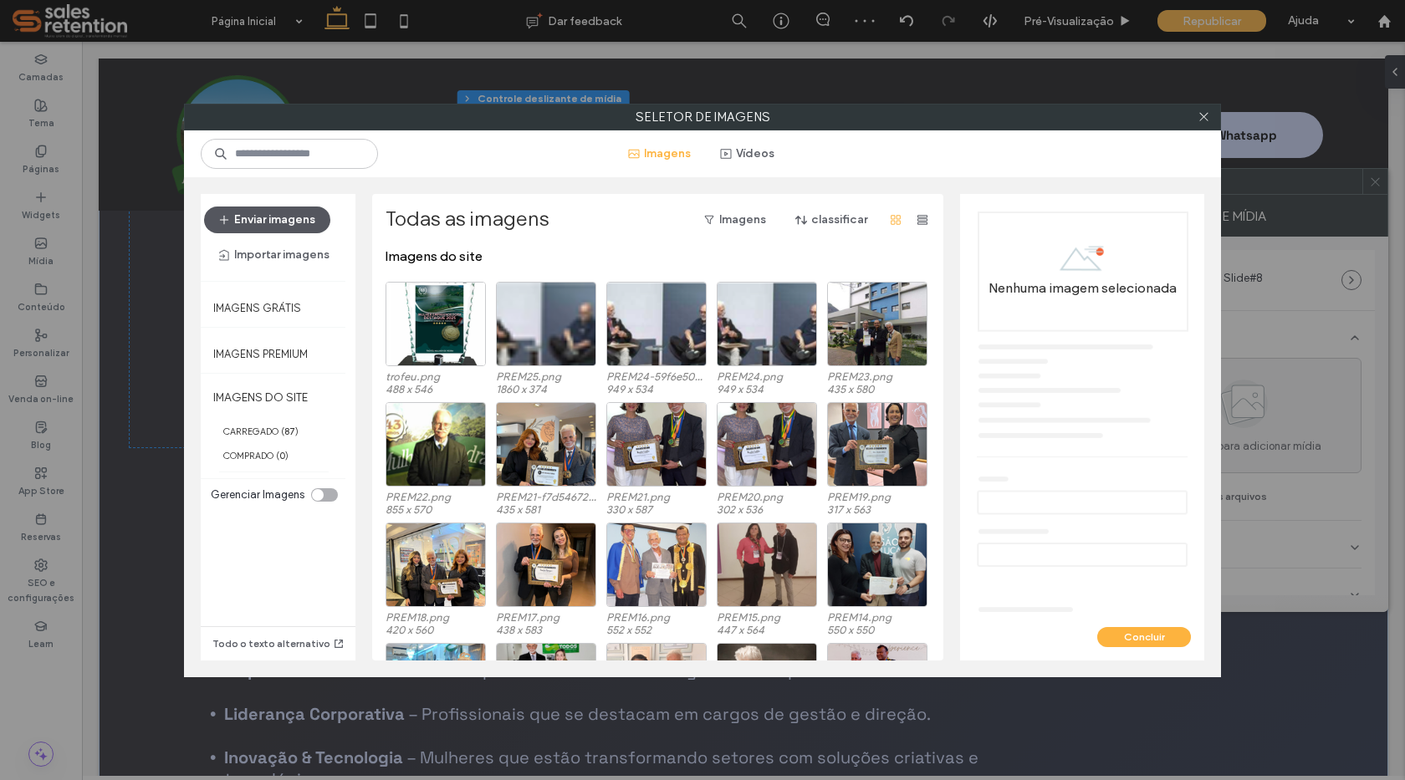
click at [248, 221] on button "Enviar imagens" at bounding box center [267, 220] width 126 height 27
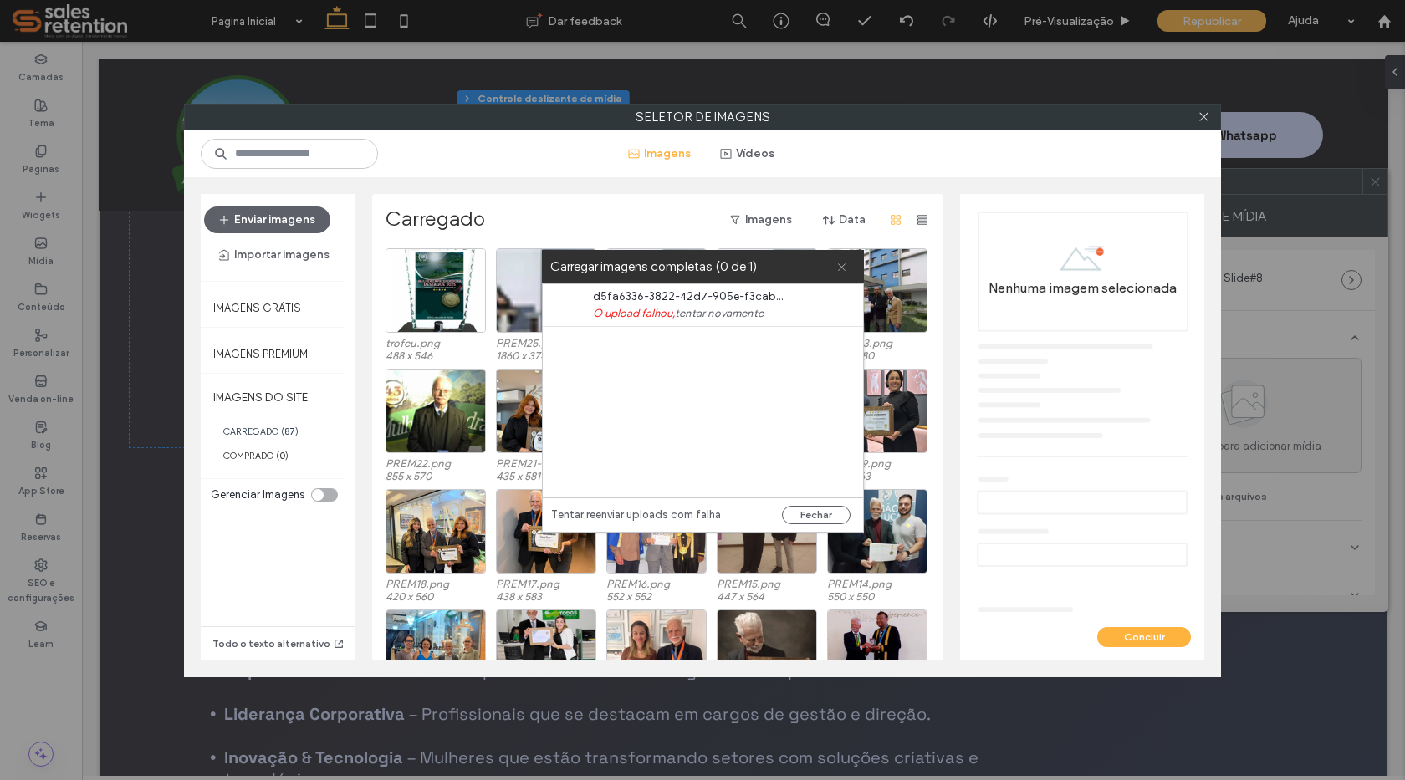
click at [840, 270] on icon at bounding box center [841, 267] width 11 height 11
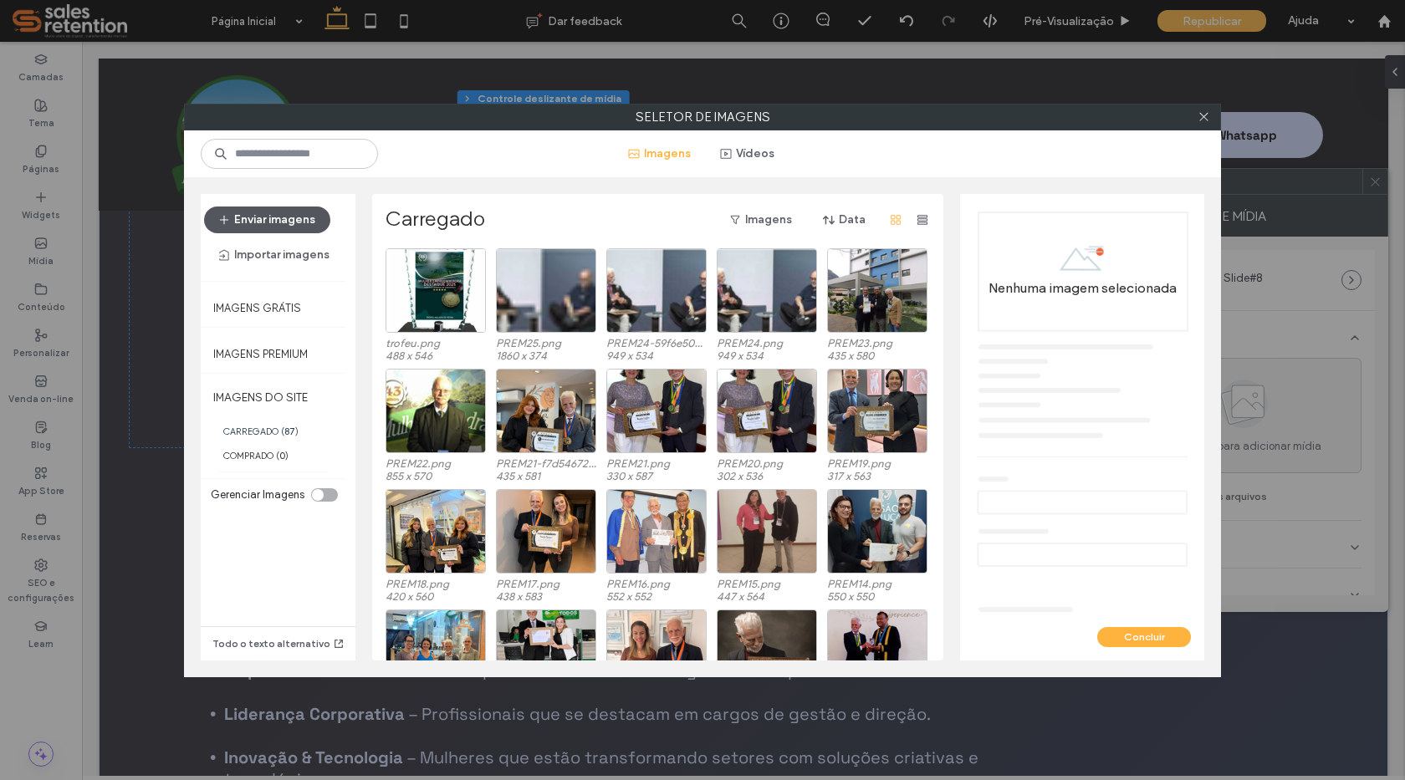
click at [294, 217] on button "Enviar imagens" at bounding box center [267, 220] width 126 height 27
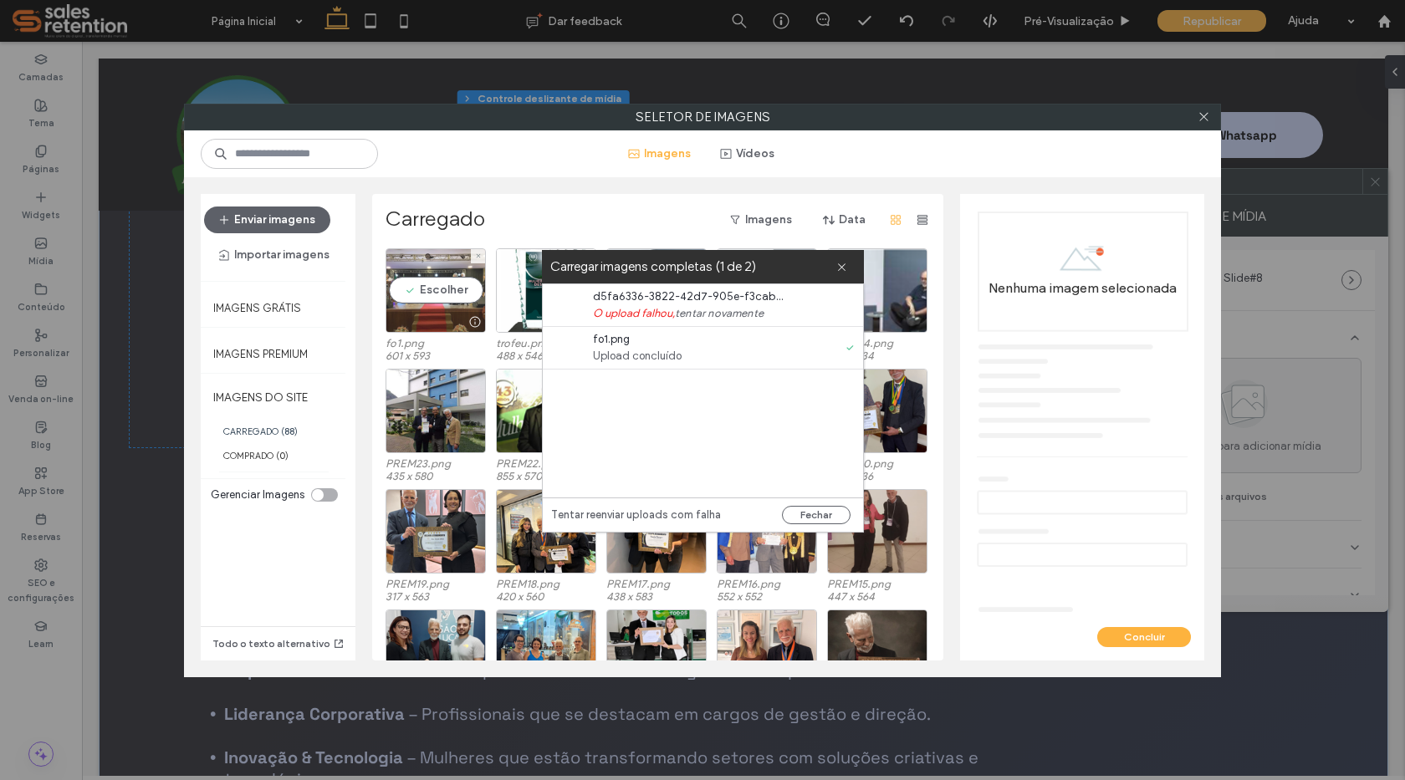
click at [449, 276] on div "Escolher" at bounding box center [435, 290] width 100 height 84
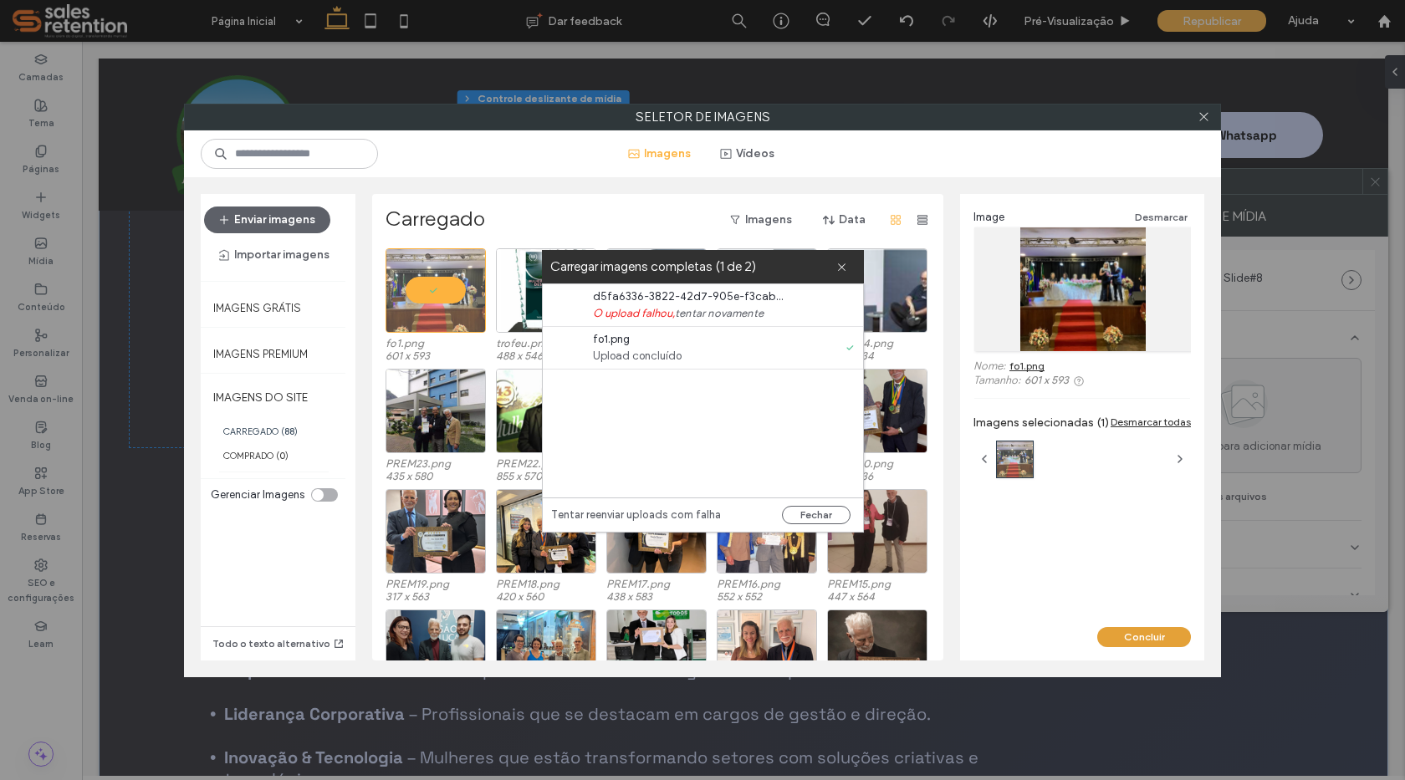
click at [1146, 640] on button "Concluir" at bounding box center [1144, 637] width 94 height 20
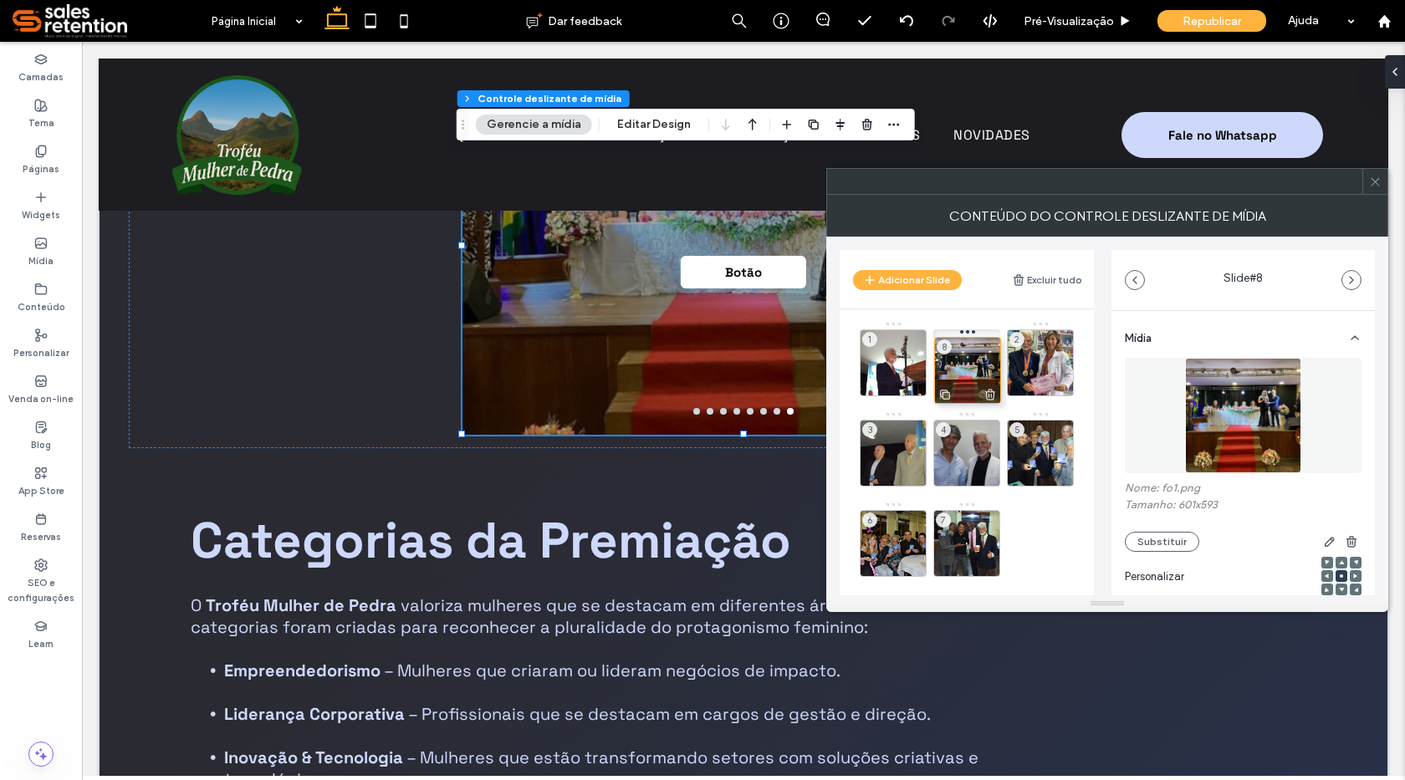
drag, startPoint x: 970, startPoint y: 528, endPoint x: 969, endPoint y: 350, distance: 178.9
click at [922, 276] on button "Adicionar Slide" at bounding box center [907, 280] width 109 height 20
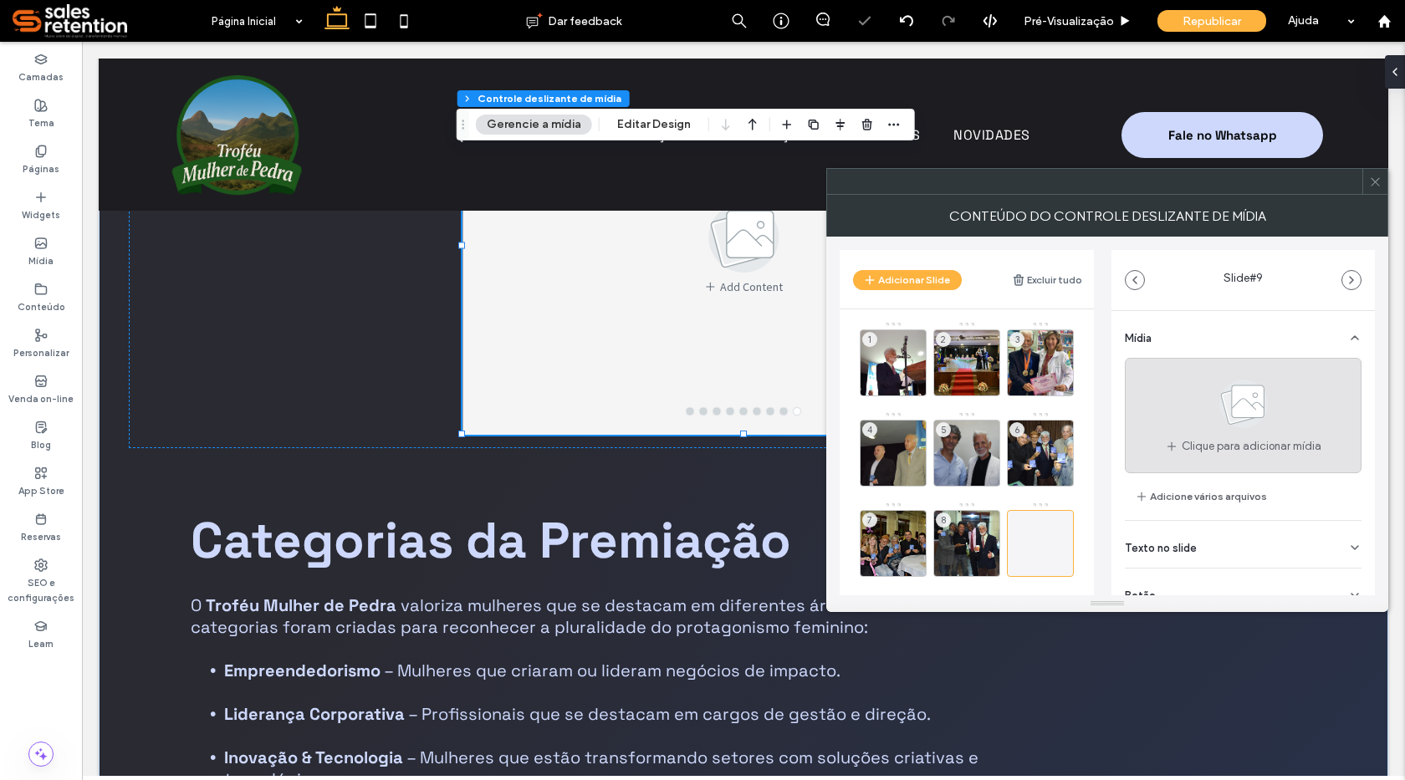
click at [1243, 396] on use at bounding box center [1243, 404] width 48 height 48
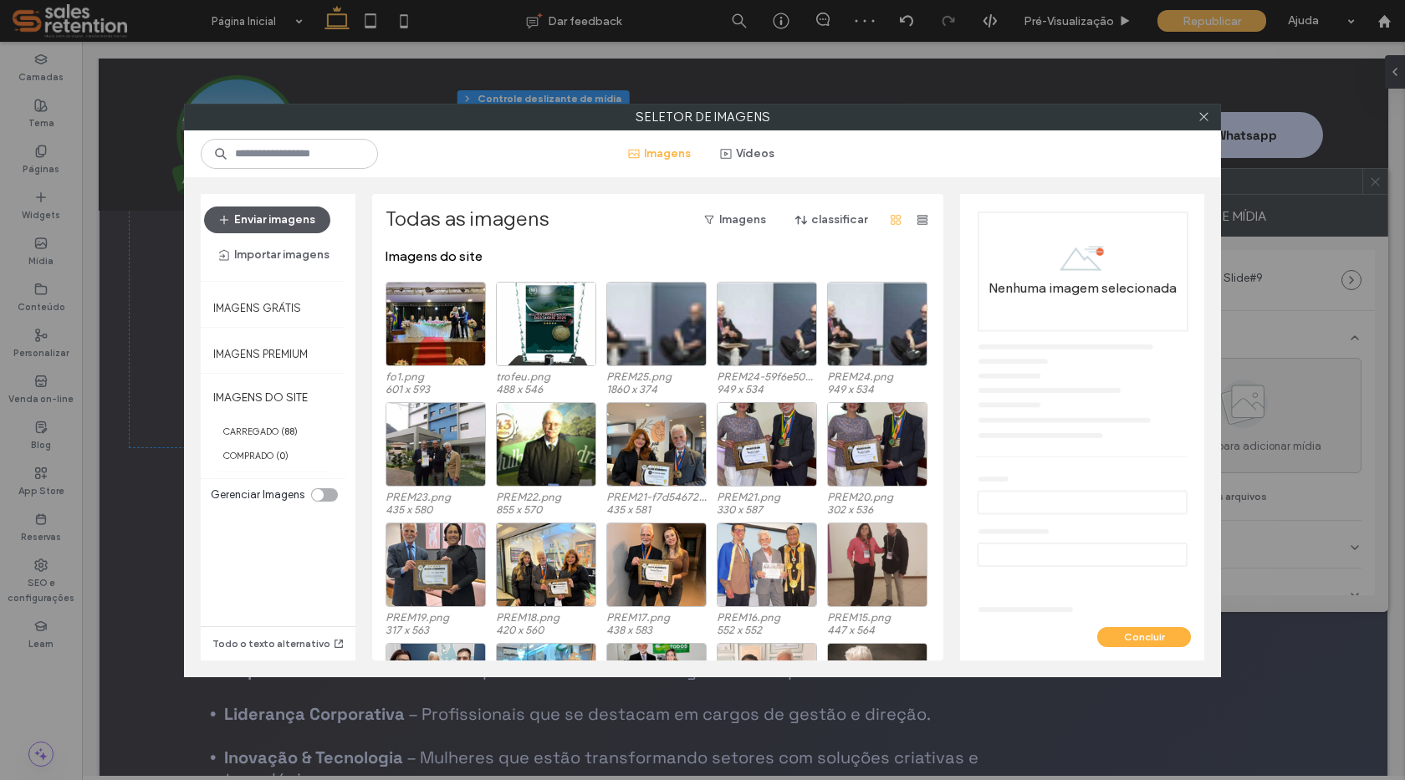
click at [288, 219] on button "Enviar imagens" at bounding box center [267, 220] width 126 height 27
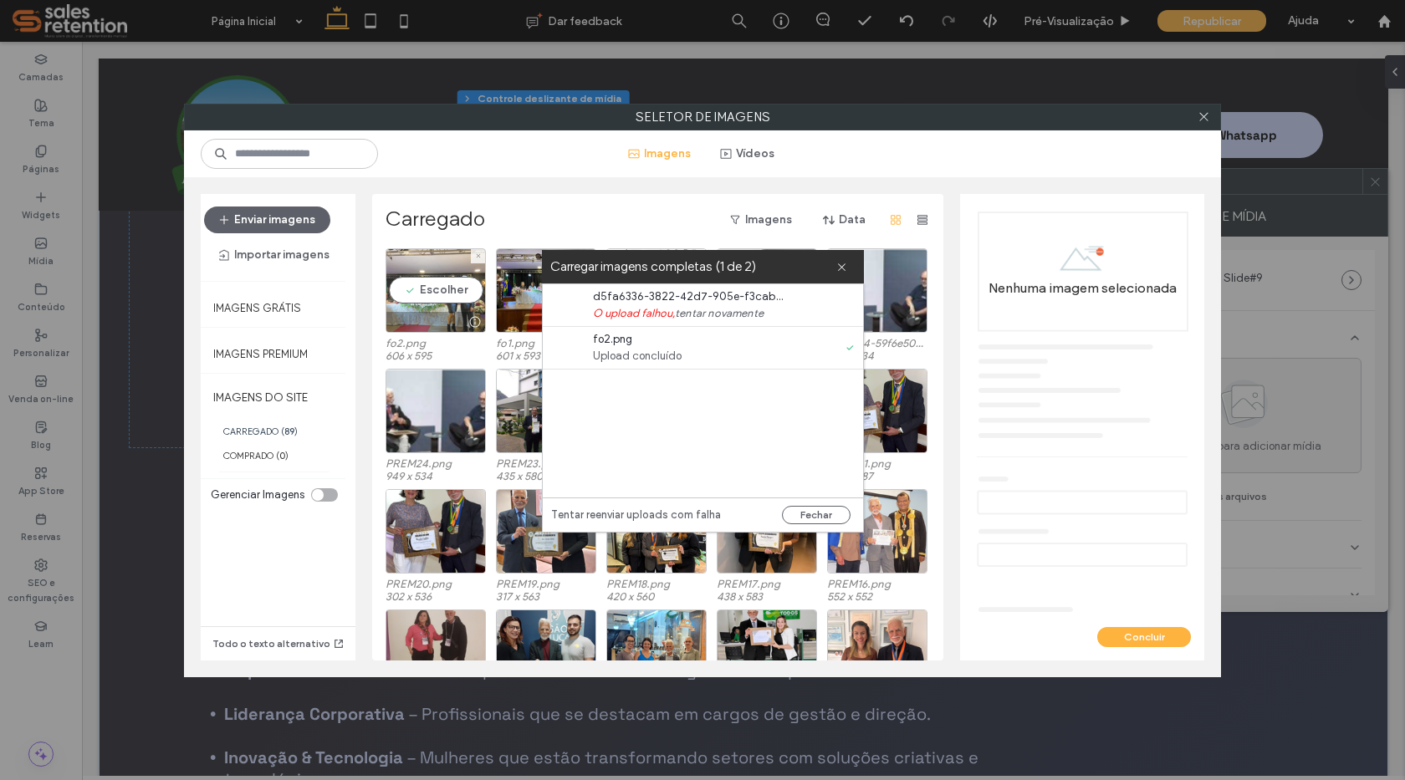
click at [442, 307] on div "Escolher" at bounding box center [435, 290] width 100 height 84
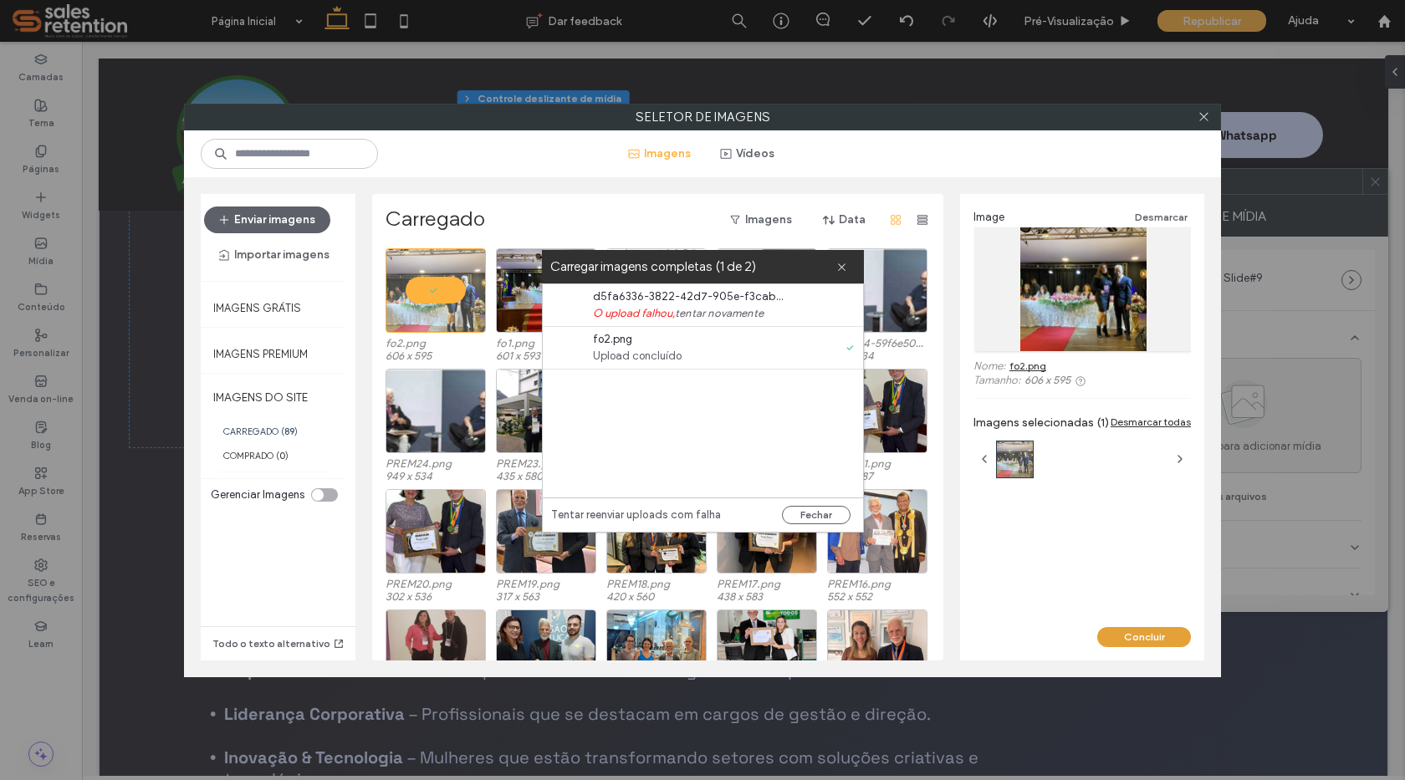
click at [1118, 641] on button "Concluir" at bounding box center [1144, 637] width 94 height 20
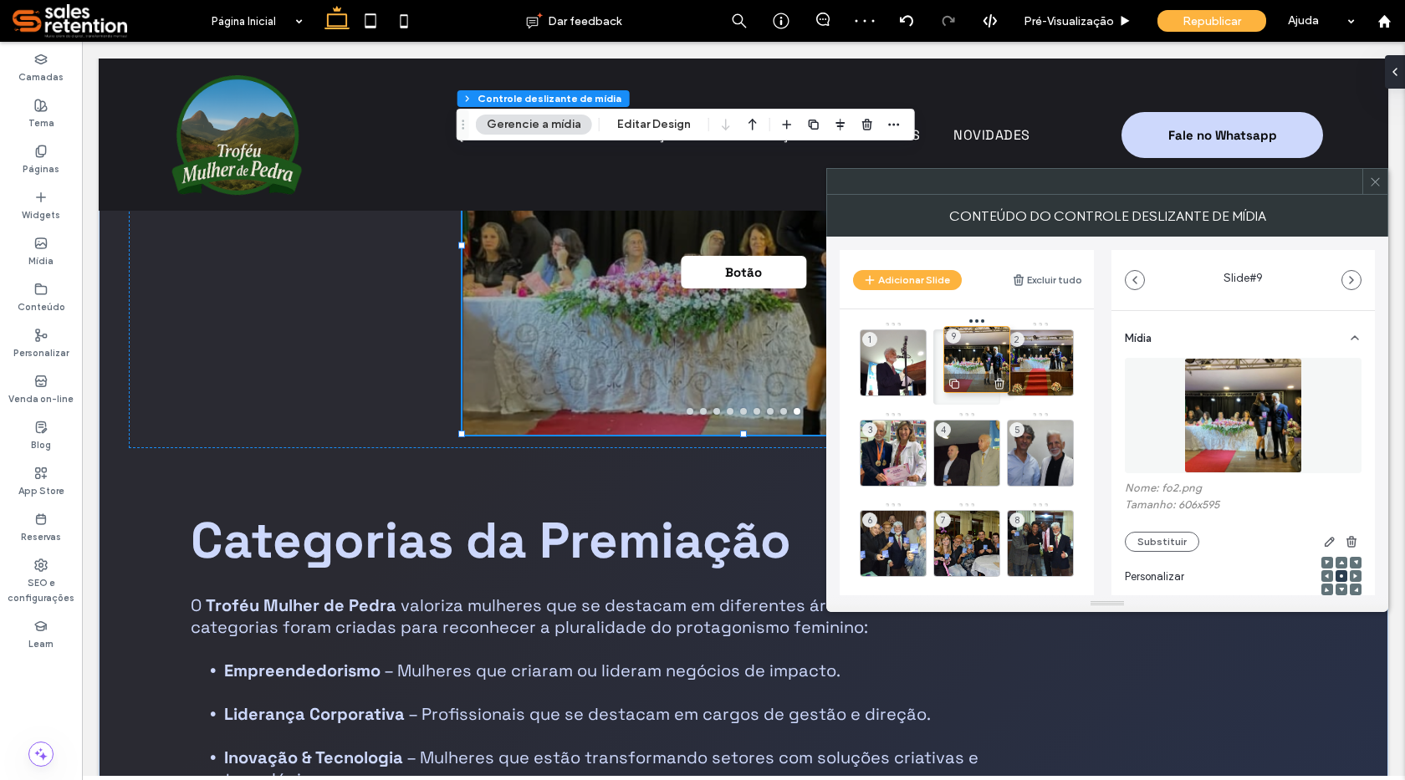
drag, startPoint x: 1059, startPoint y: 542, endPoint x: 989, endPoint y: 358, distance: 196.9
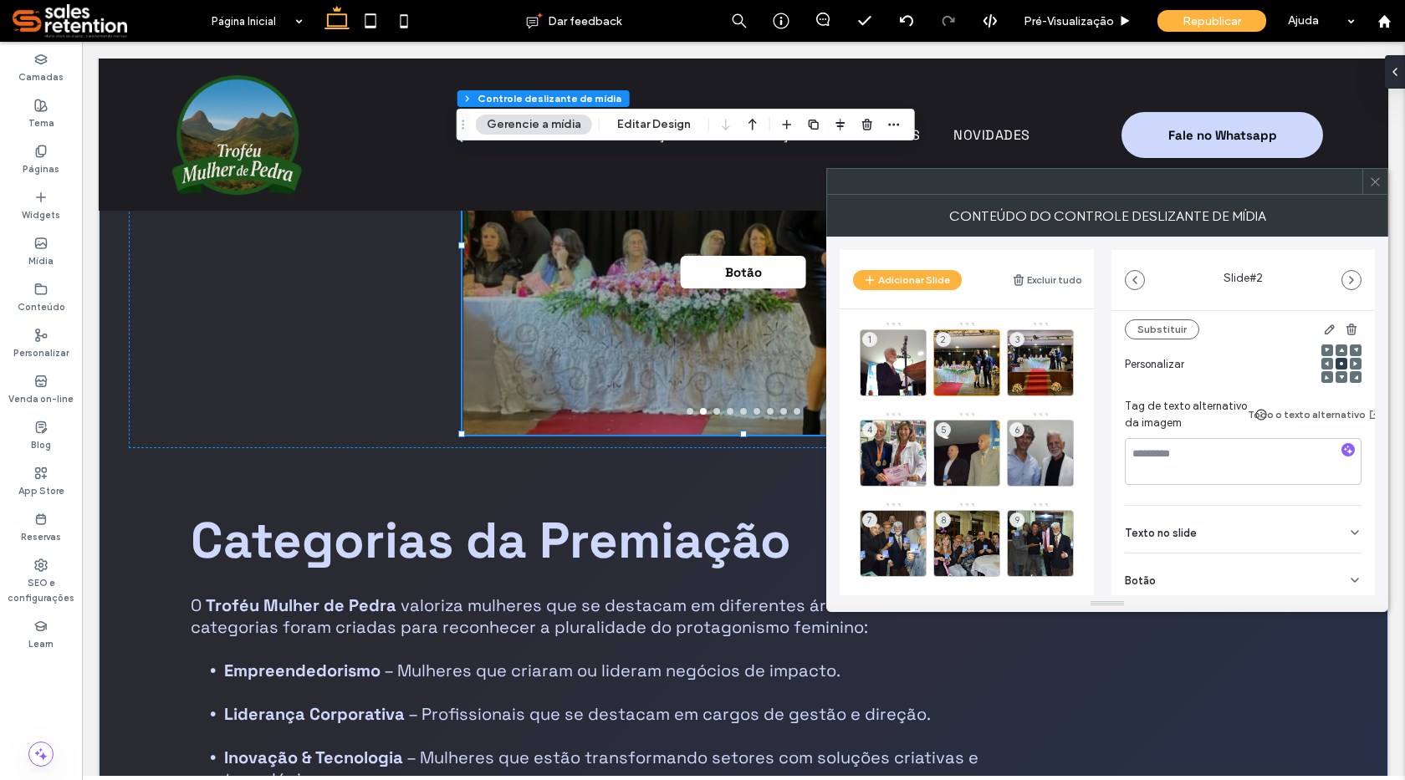
scroll to position [251, 0]
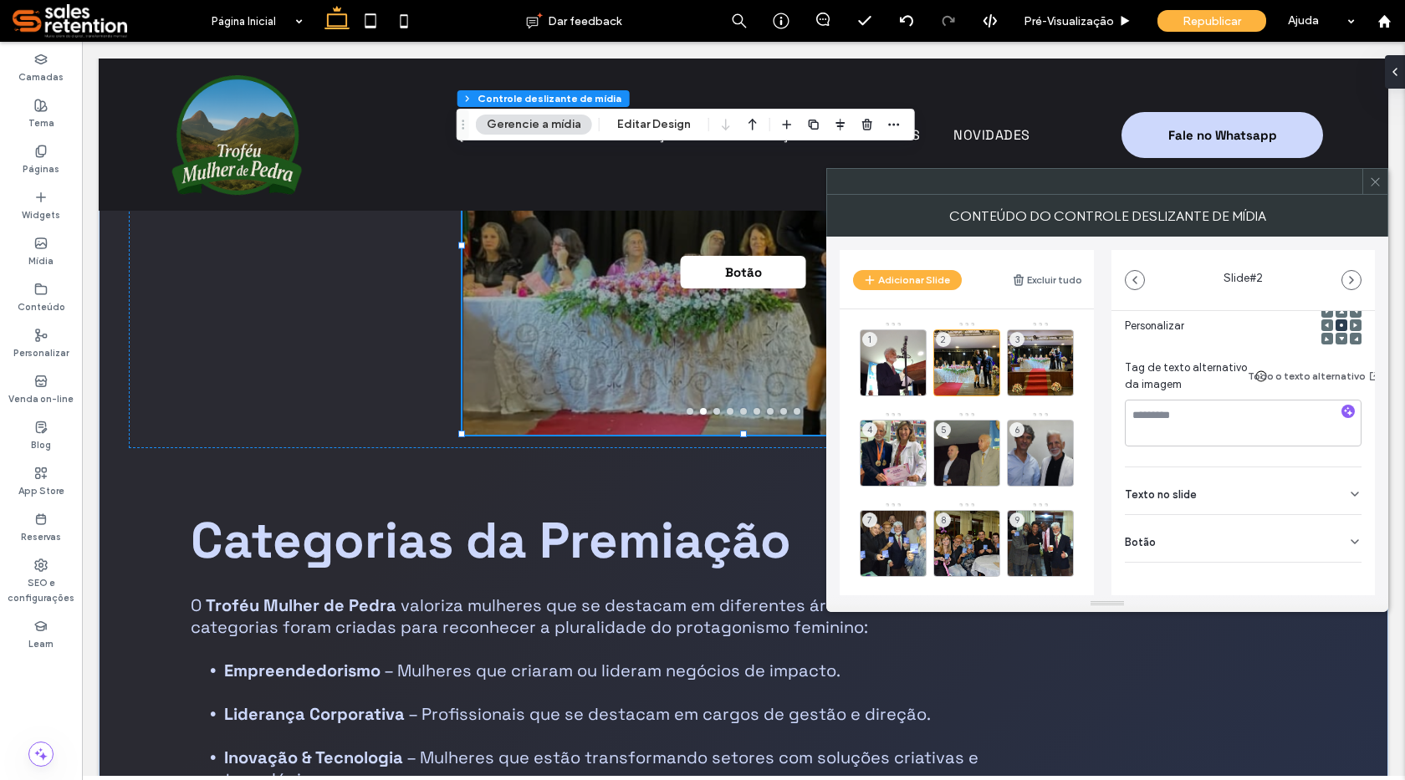
click at [1352, 539] on div "Mídia Nome: fo2.png Tamanho: 606x595 Substituir Personalizar Tag de texto alter…" at bounding box center [1242, 361] width 263 height 603
click at [1348, 543] on icon at bounding box center [1354, 541] width 13 height 13
click at [1339, 574] on icon at bounding box center [1346, 576] width 15 height 15
click at [1039, 371] on div "3" at bounding box center [1040, 362] width 67 height 67
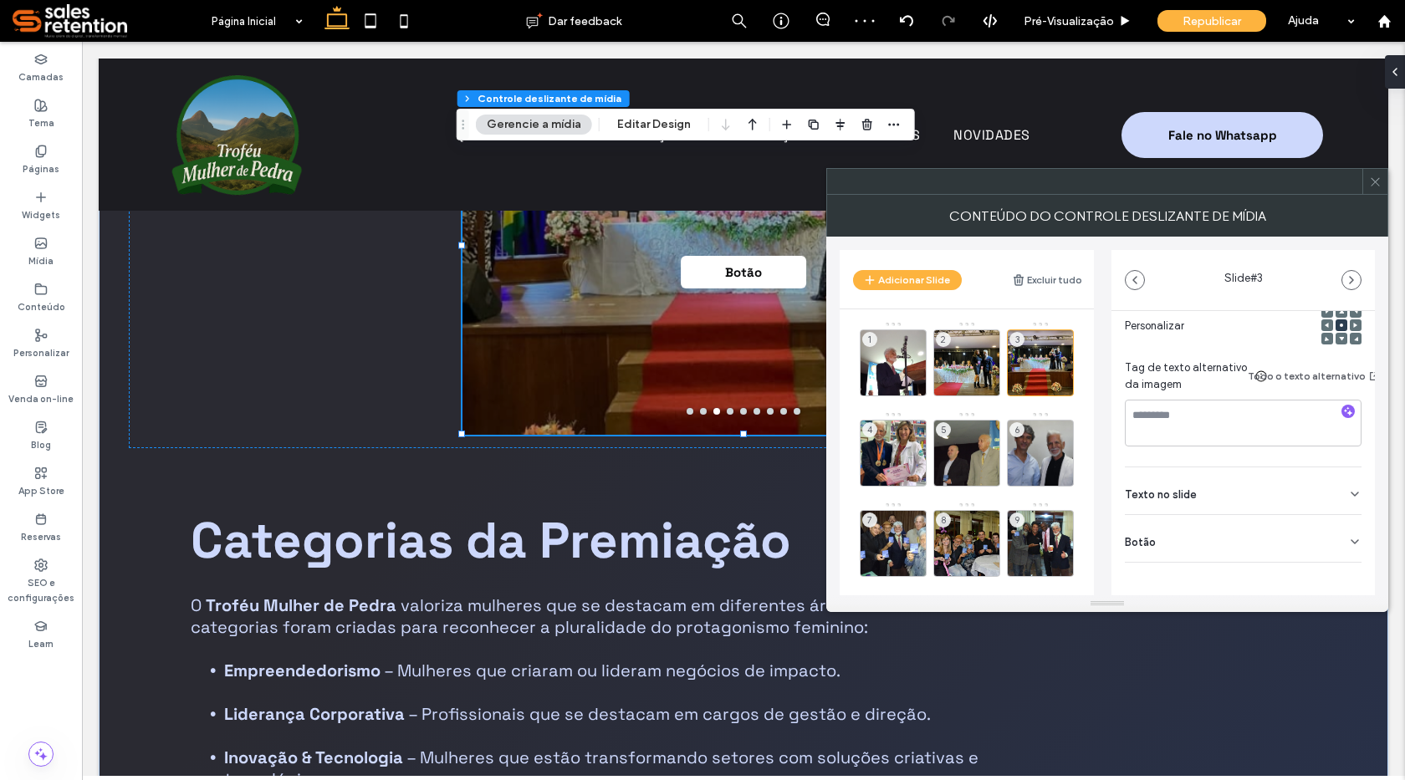
click at [1348, 538] on icon at bounding box center [1354, 541] width 13 height 13
click at [1301, 562] on input "*****" at bounding box center [1225, 576] width 200 height 29
click at [1340, 579] on use at bounding box center [1346, 577] width 13 height 10
click at [1377, 189] on span at bounding box center [1375, 181] width 13 height 25
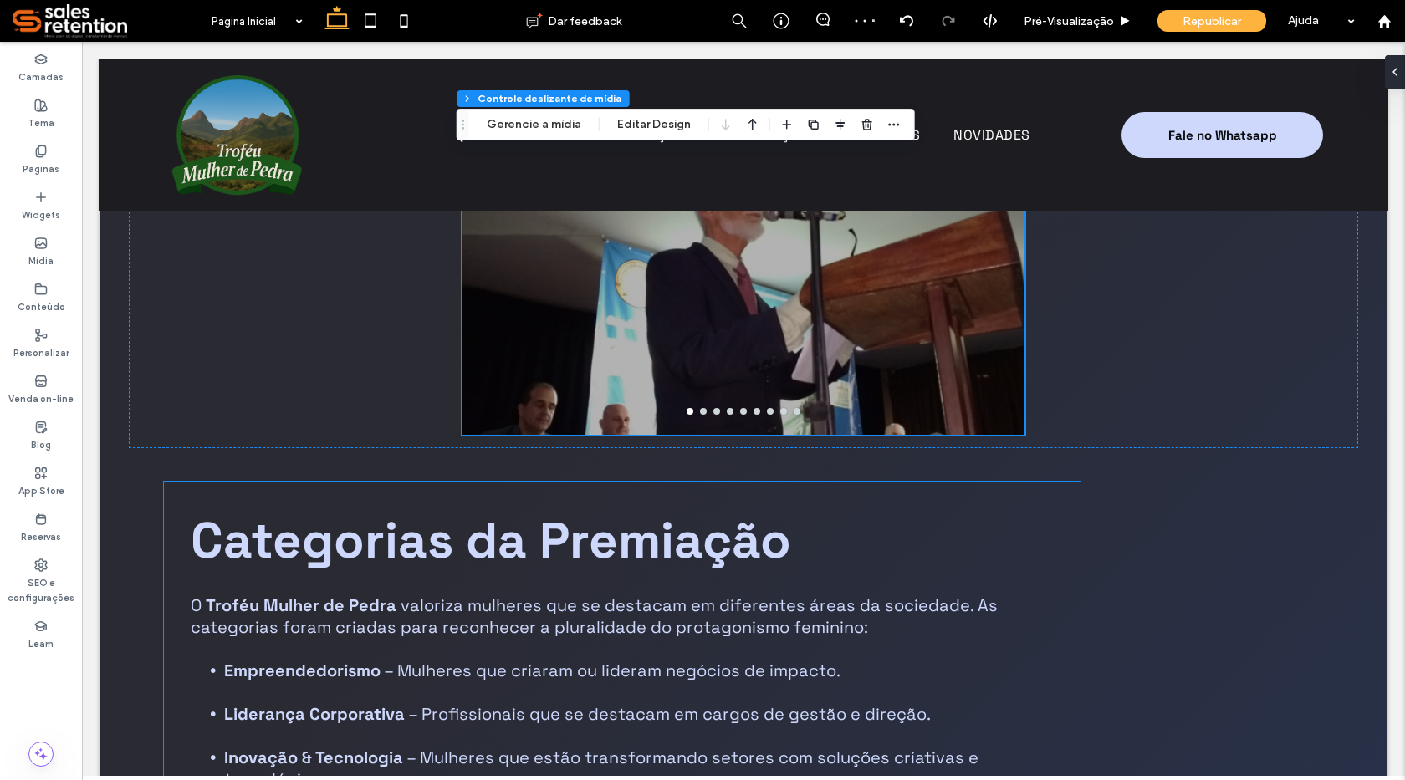
scroll to position [2174, 0]
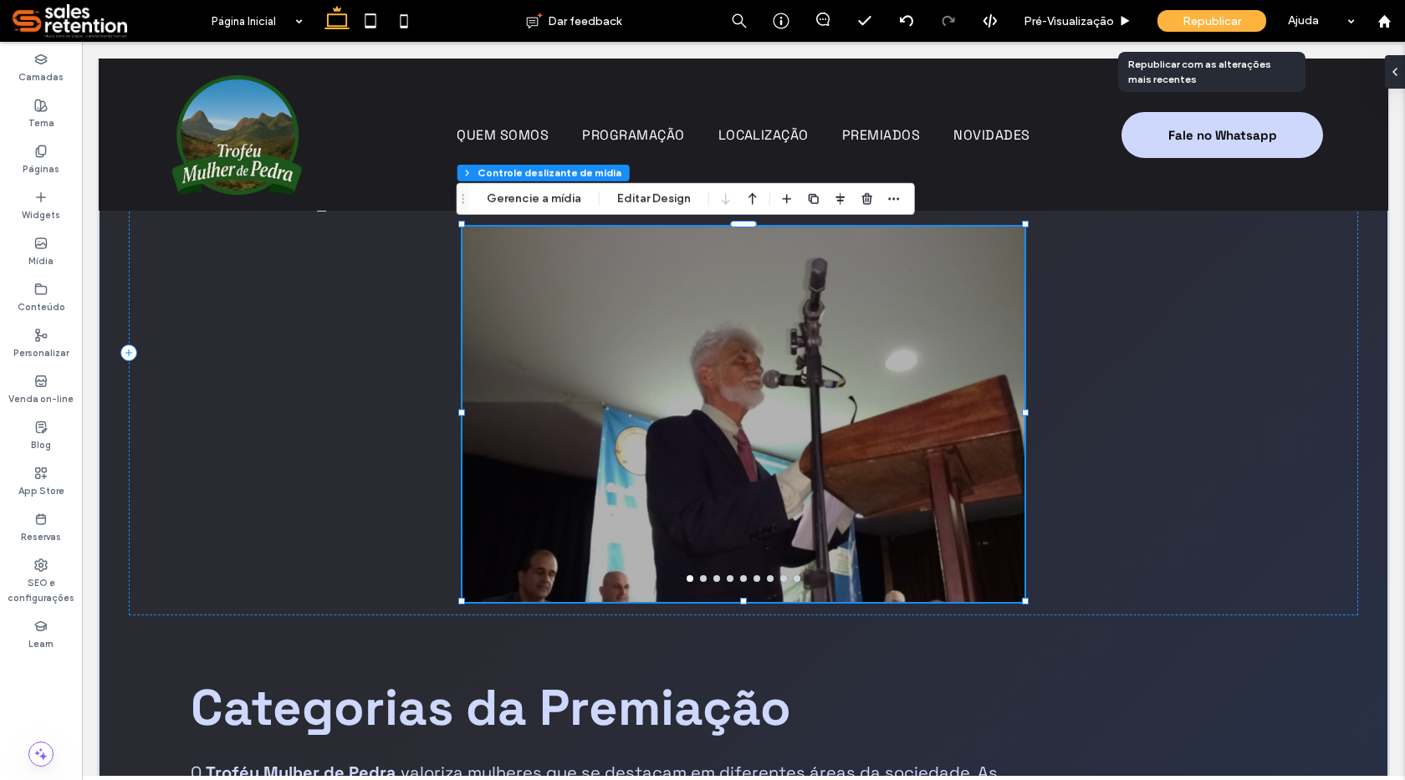
click at [1206, 26] on span "Republicar" at bounding box center [1211, 21] width 59 height 14
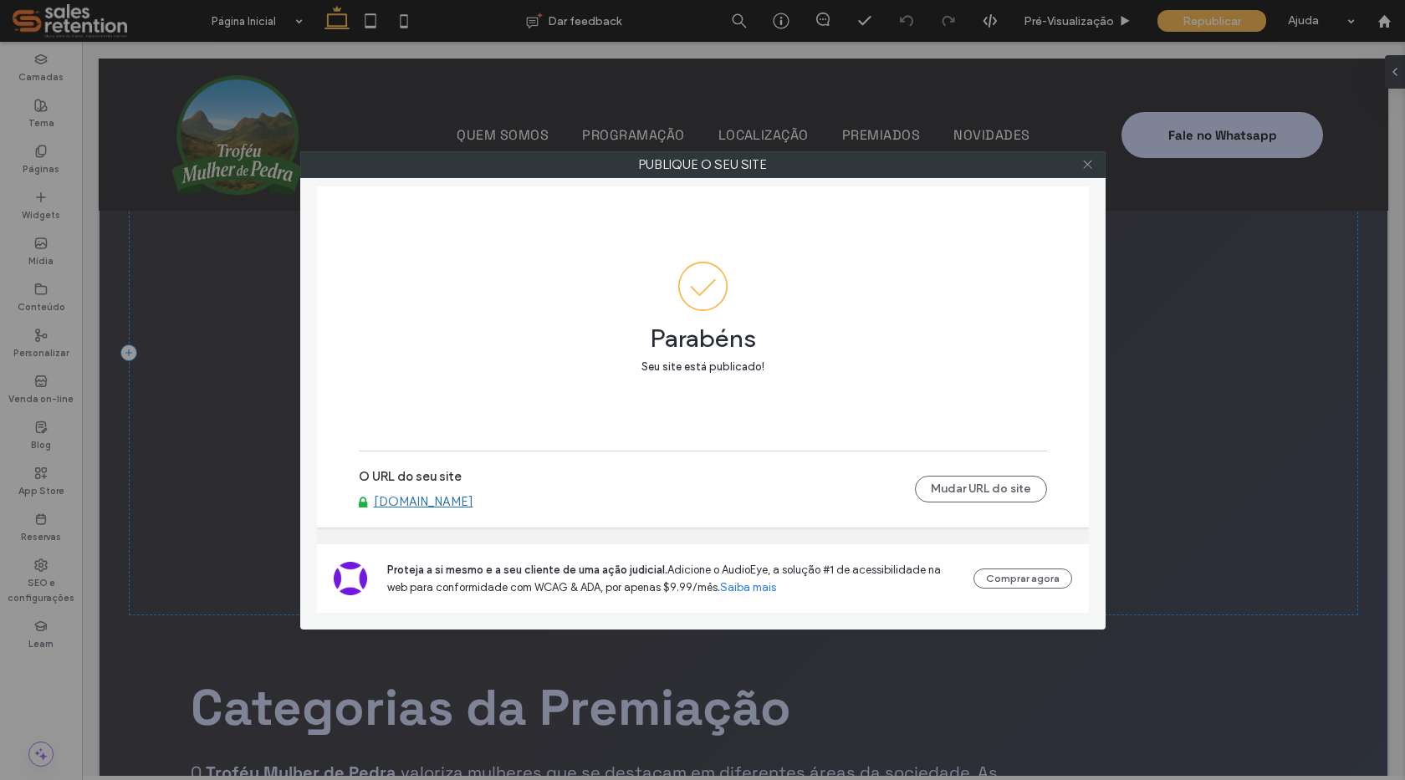
click at [1084, 165] on icon at bounding box center [1087, 164] width 13 height 13
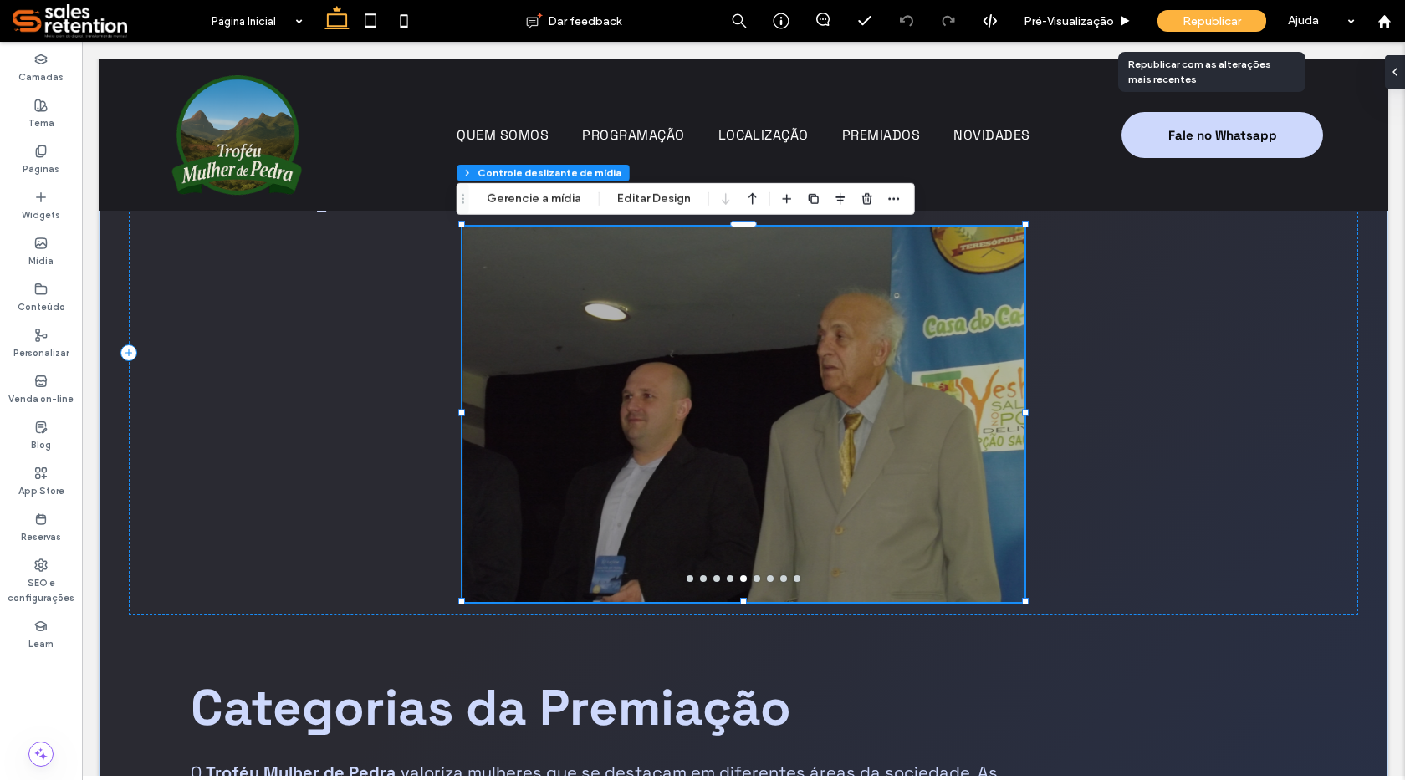
click at [1168, 25] on div "Republicar" at bounding box center [1211, 21] width 109 height 22
